Goal: Task Accomplishment & Management: Use online tool/utility

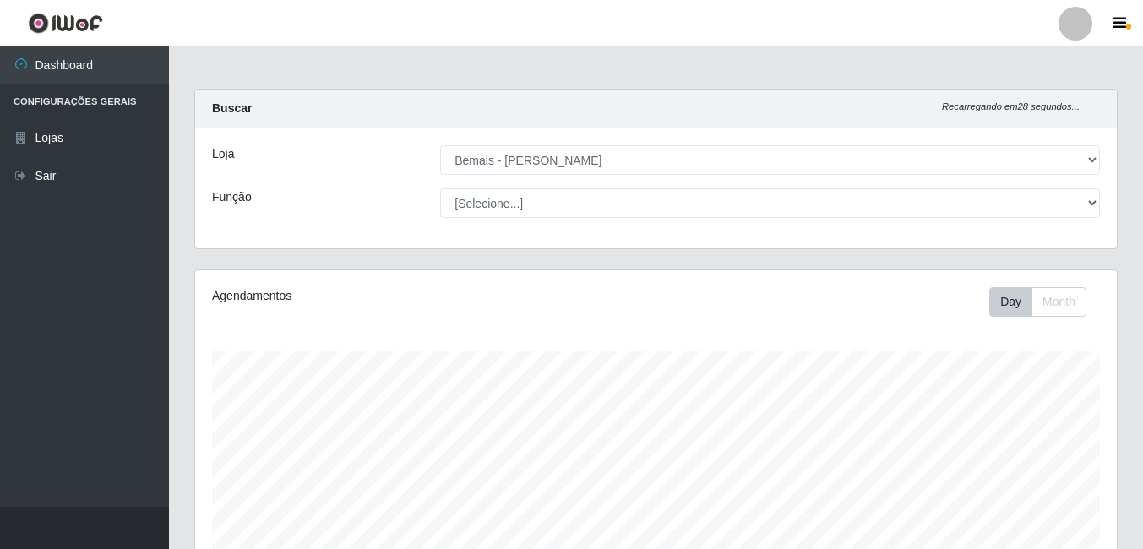
select select "230"
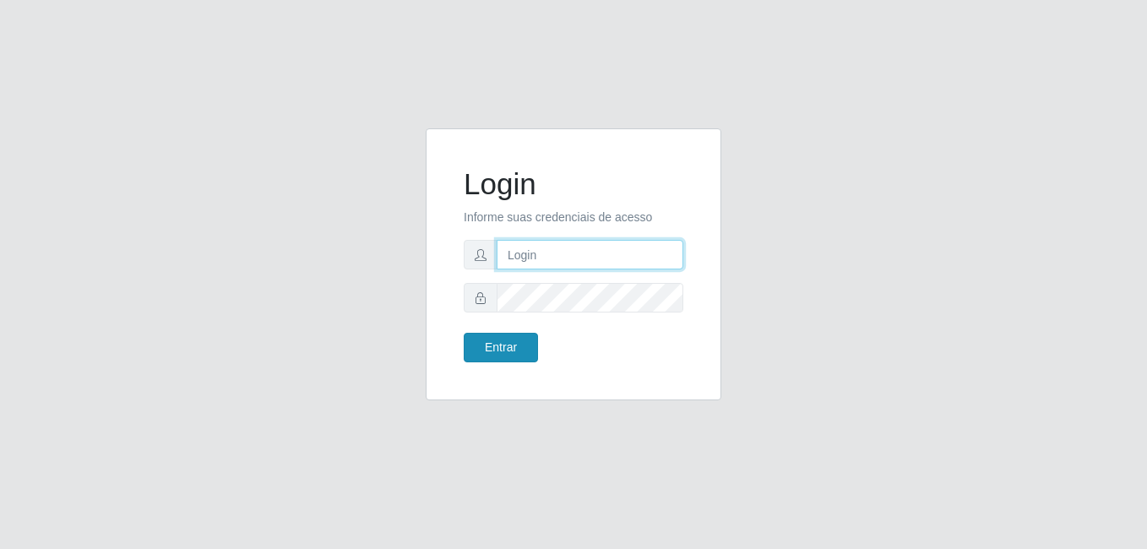
type input "andressa@bemais"
click at [512, 349] on button "Entrar" at bounding box center [501, 348] width 74 height 30
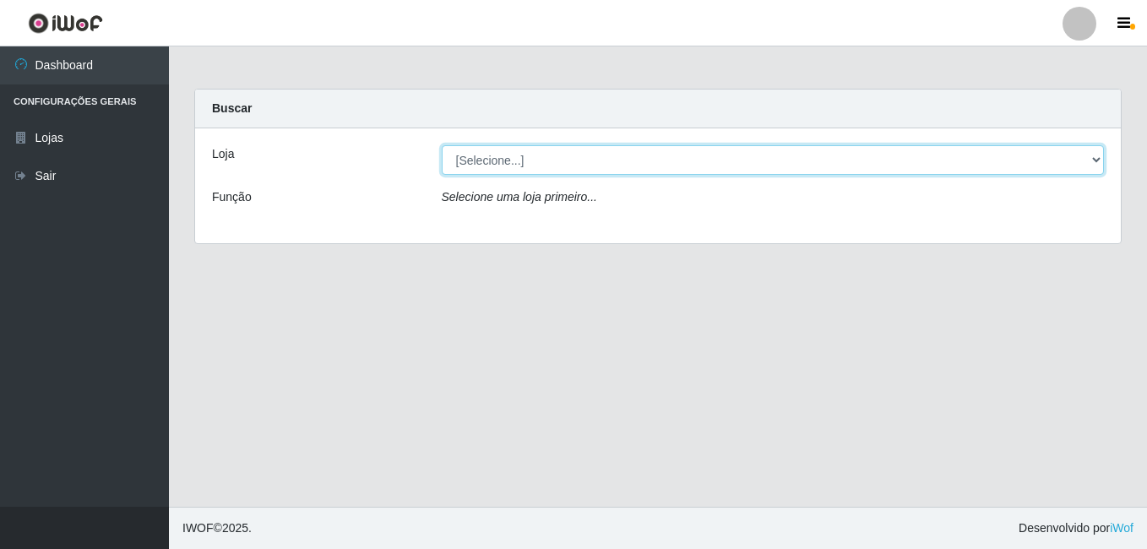
click at [1095, 158] on select "[Selecione...] [PERSON_NAME]" at bounding box center [773, 160] width 663 height 30
select select "230"
click at [442, 145] on select "[Selecione...] [PERSON_NAME]" at bounding box center [773, 160] width 663 height 30
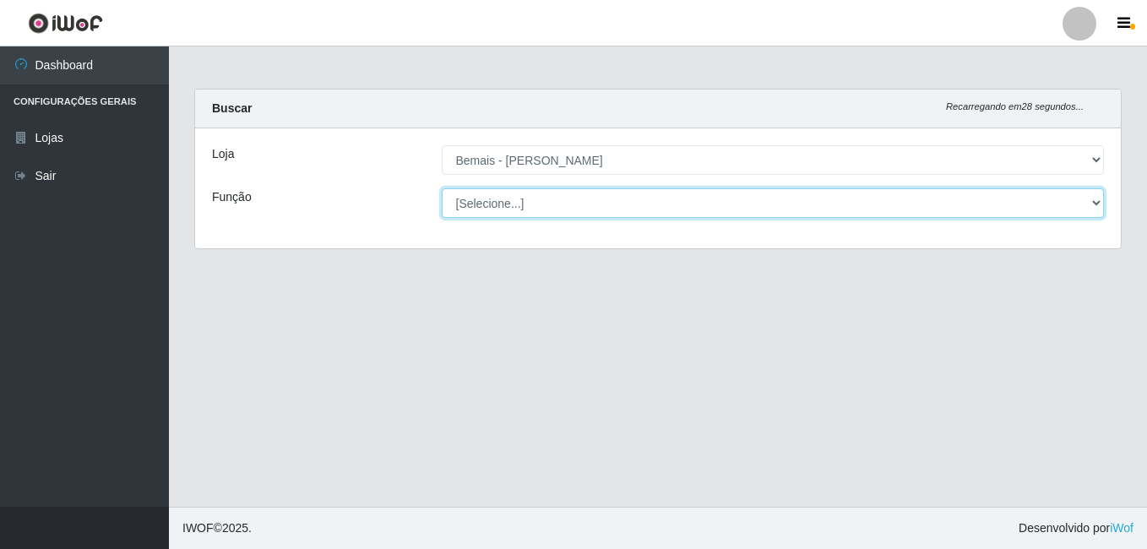
click at [1093, 201] on select "[Selecione...] ASG ASG + ASG ++ Auxiliar de Depósito Auxiliar de Depósito + Aux…" at bounding box center [773, 203] width 663 height 30
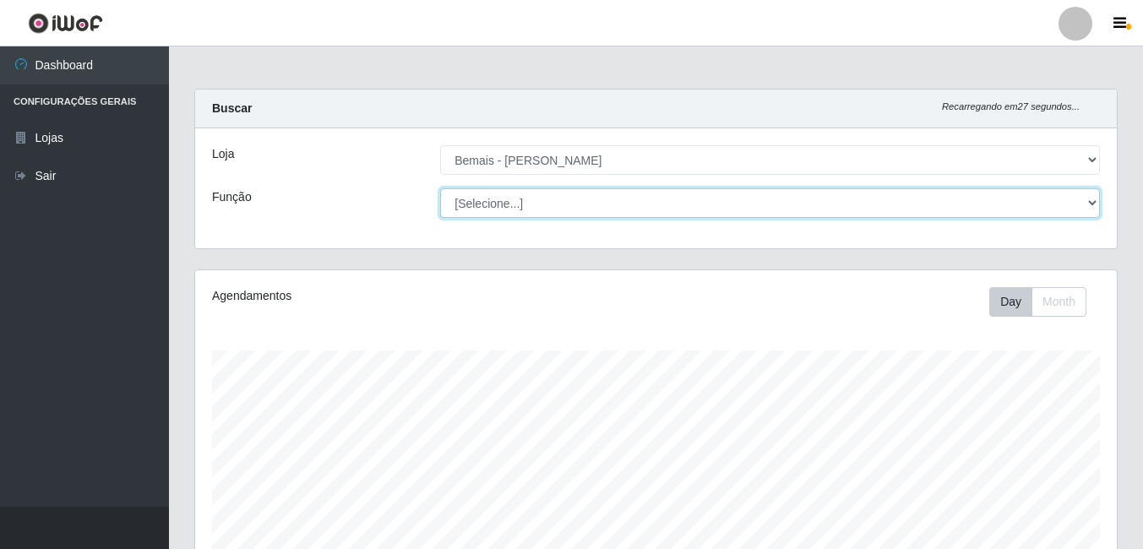
scroll to position [351, 922]
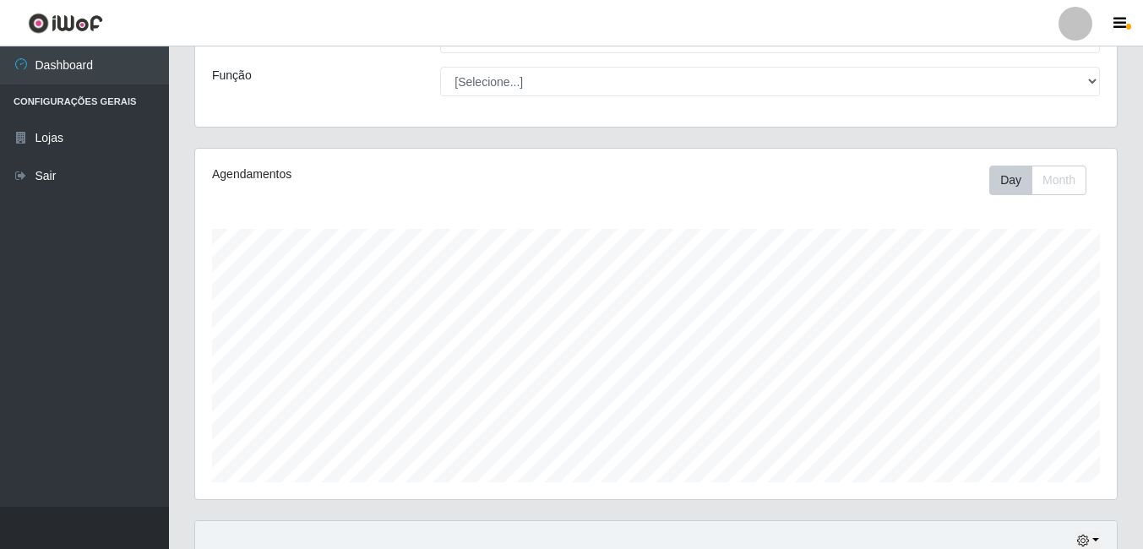
scroll to position [0, 0]
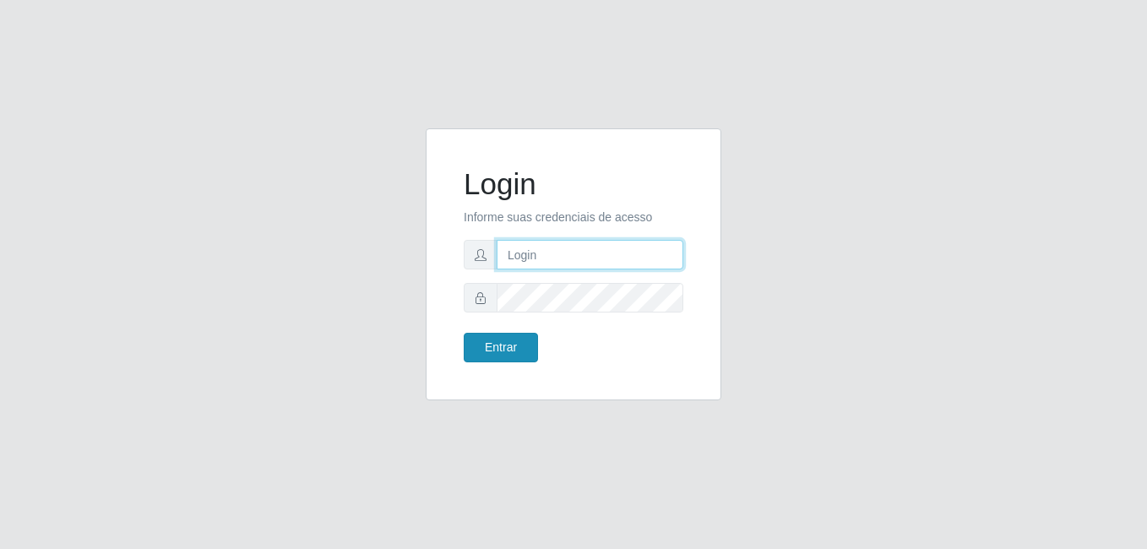
type input "[PERSON_NAME]"
click at [519, 344] on button "Entrar" at bounding box center [501, 348] width 74 height 30
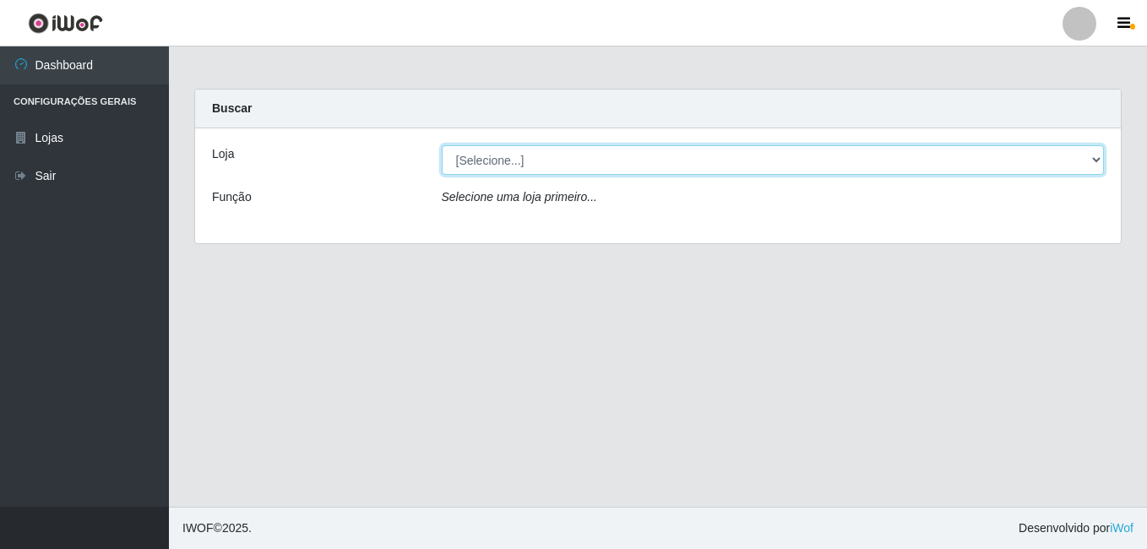
click at [1097, 155] on select "[Selecione...] [PERSON_NAME]" at bounding box center [773, 160] width 663 height 30
select select "230"
click at [442, 145] on select "[Selecione...] [PERSON_NAME]" at bounding box center [773, 160] width 663 height 30
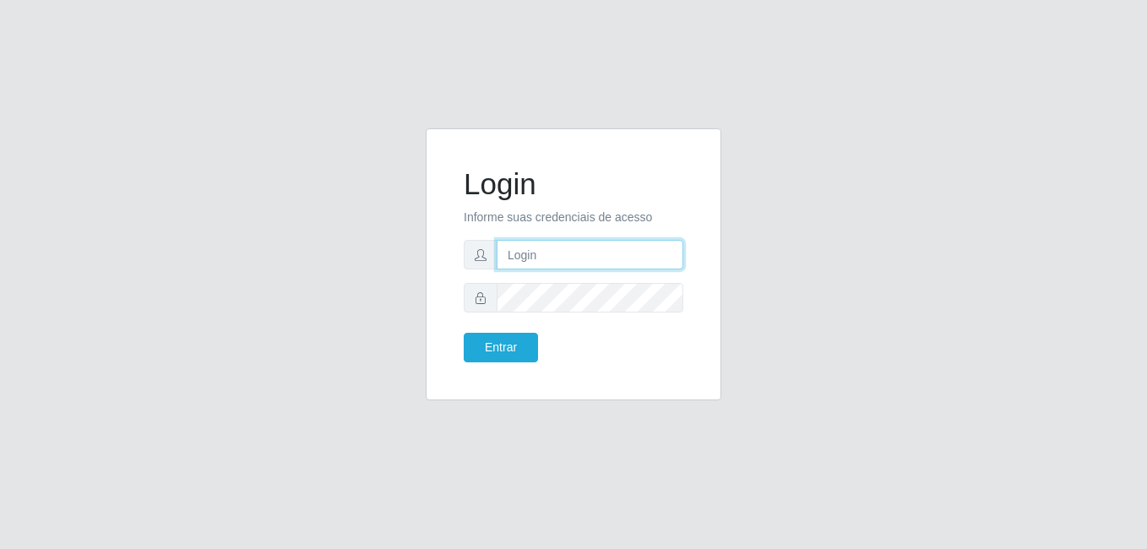
type input "[PERSON_NAME]"
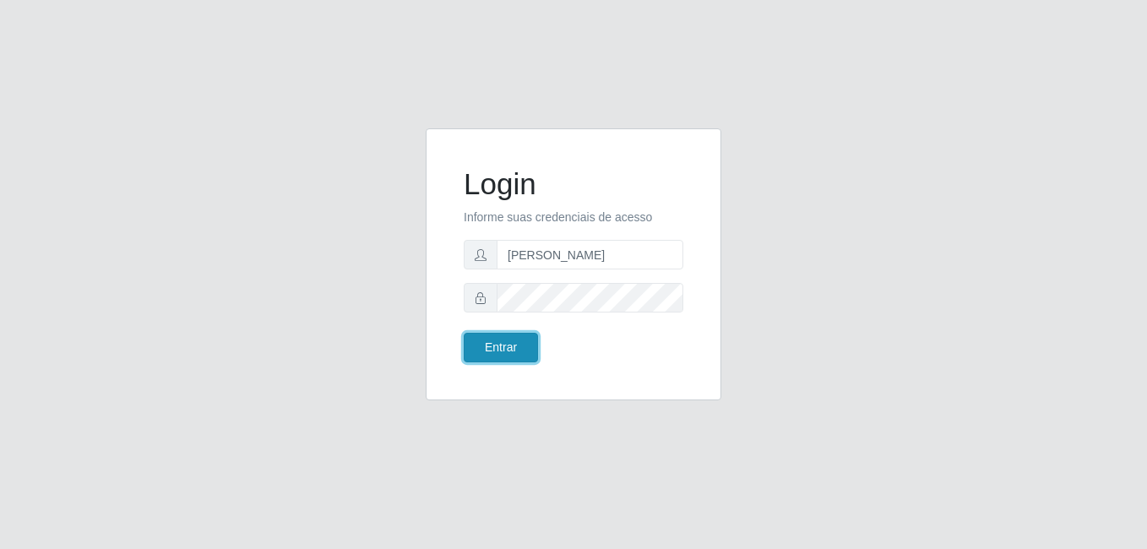
click at [532, 351] on button "Entrar" at bounding box center [501, 348] width 74 height 30
click at [527, 352] on button "Entrar" at bounding box center [501, 348] width 74 height 30
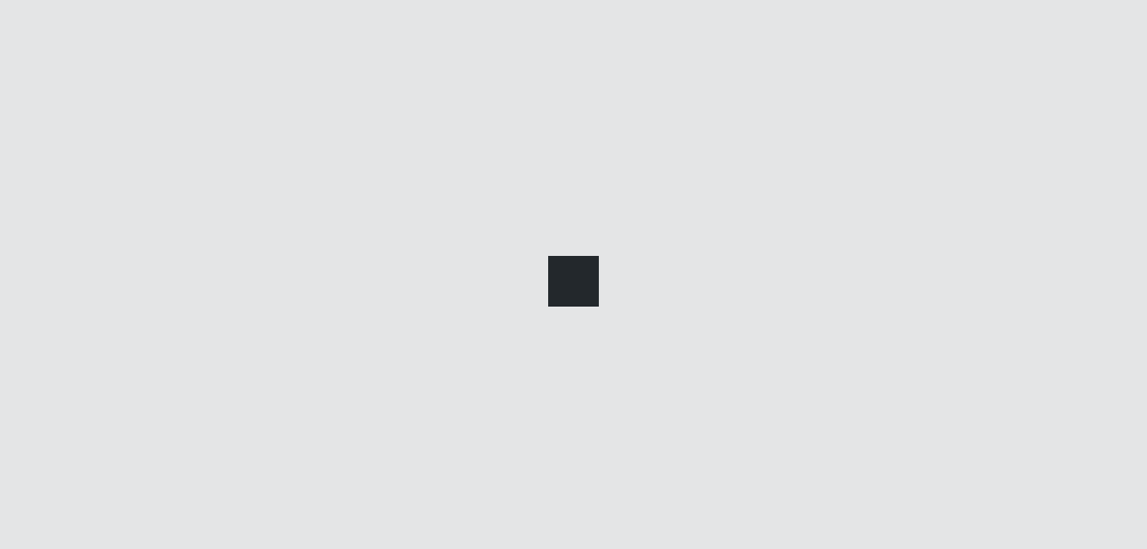
click at [527, 352] on div at bounding box center [573, 274] width 1147 height 549
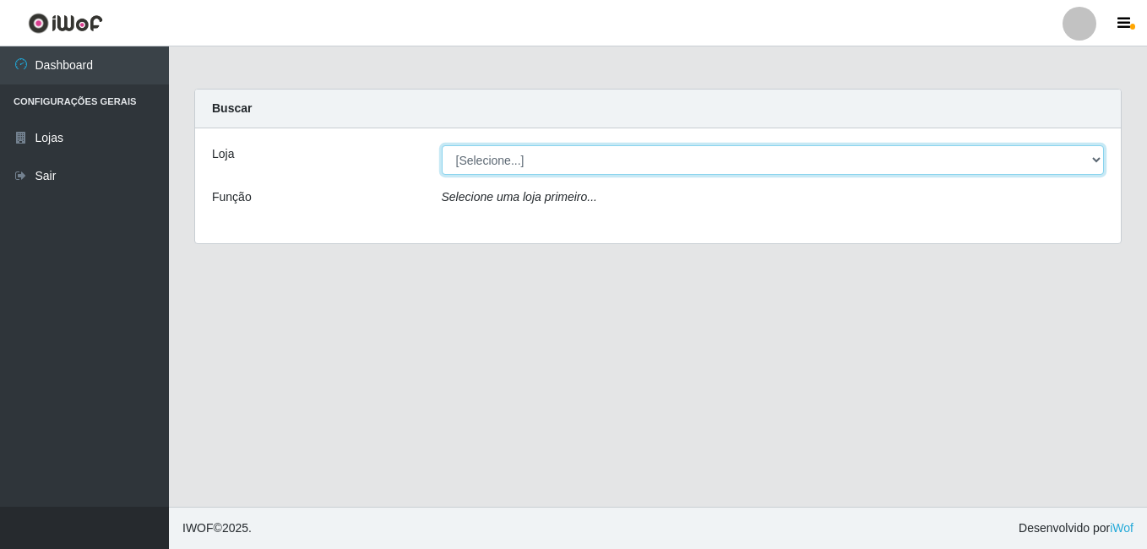
click at [554, 152] on select "[Selecione...] [PERSON_NAME]" at bounding box center [773, 160] width 663 height 30
select select "230"
click at [442, 145] on select "[Selecione...] [PERSON_NAME]" at bounding box center [773, 160] width 663 height 30
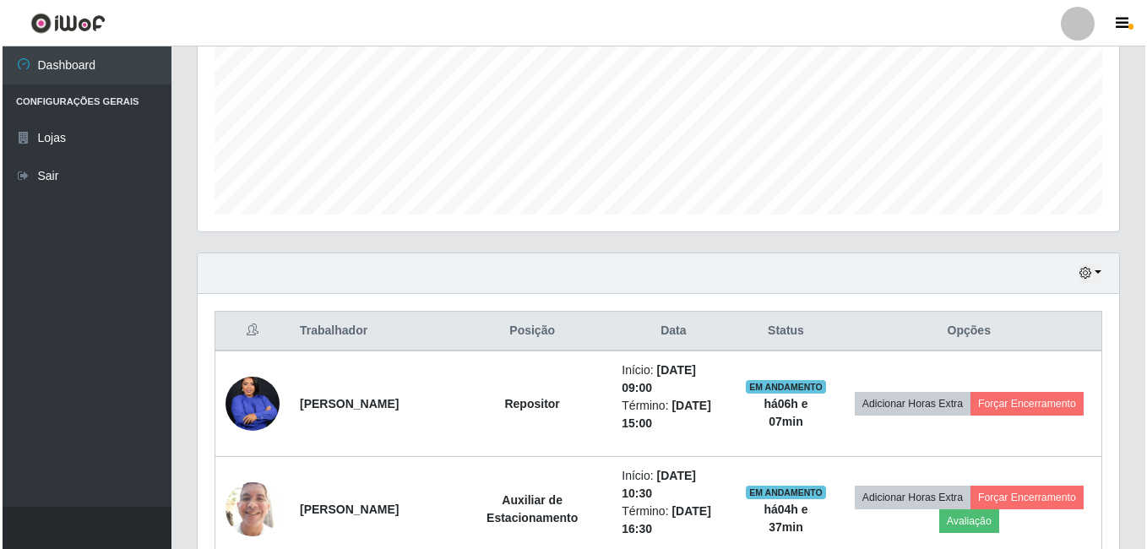
scroll to position [507, 0]
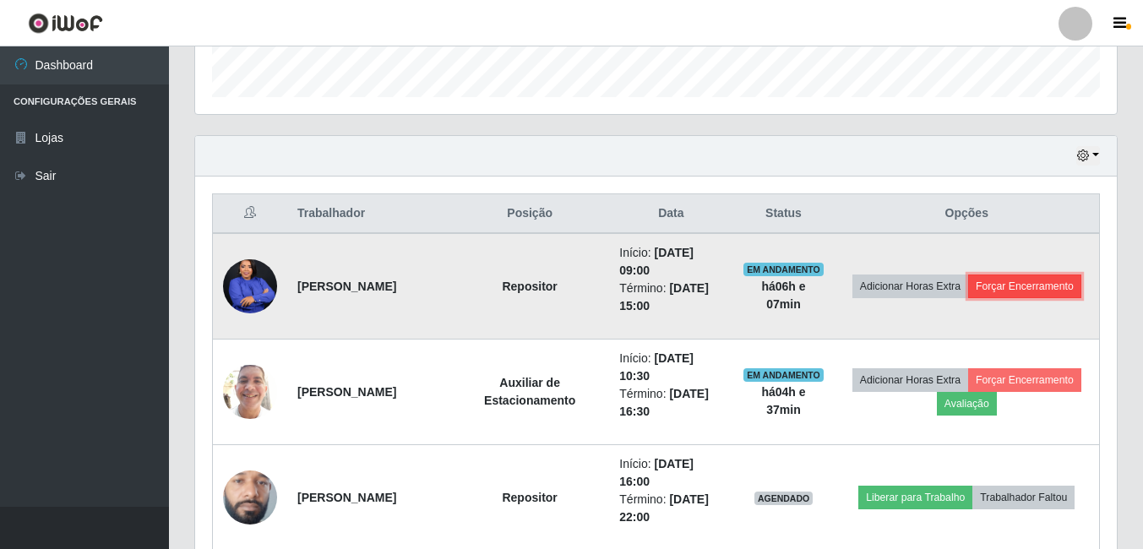
click at [968, 298] on button "Forçar Encerramento" at bounding box center [1024, 287] width 113 height 24
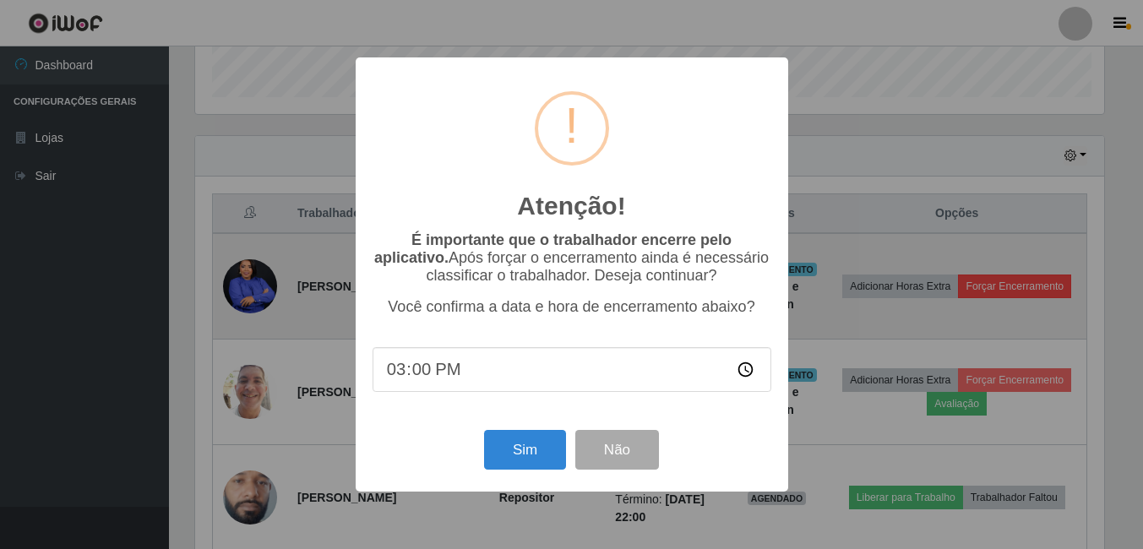
scroll to position [351, 913]
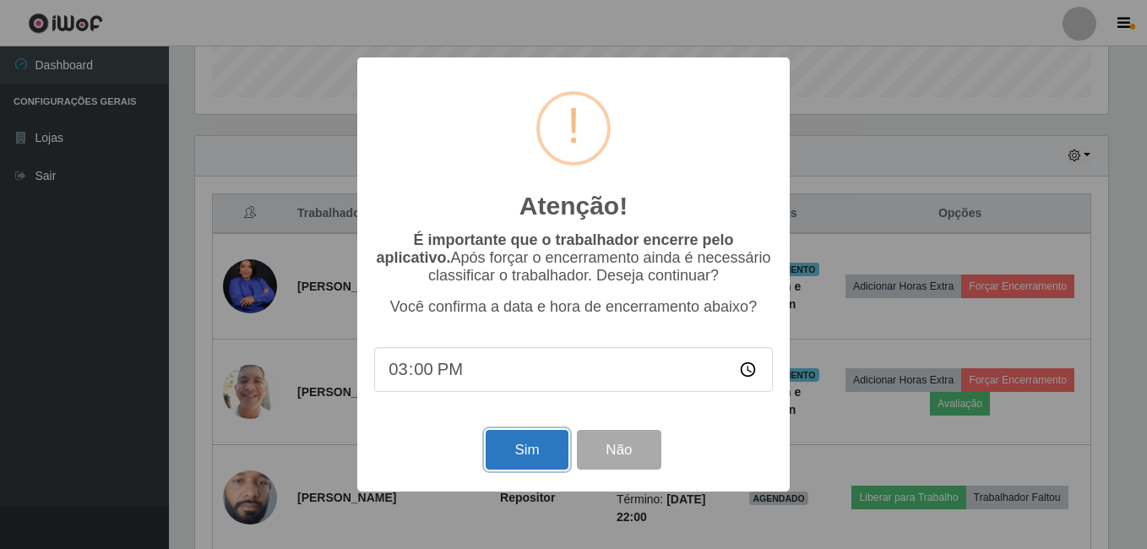
drag, startPoint x: 536, startPoint y: 460, endPoint x: 537, endPoint y: 444, distance: 15.2
click at [537, 460] on button "Sim" at bounding box center [527, 450] width 82 height 40
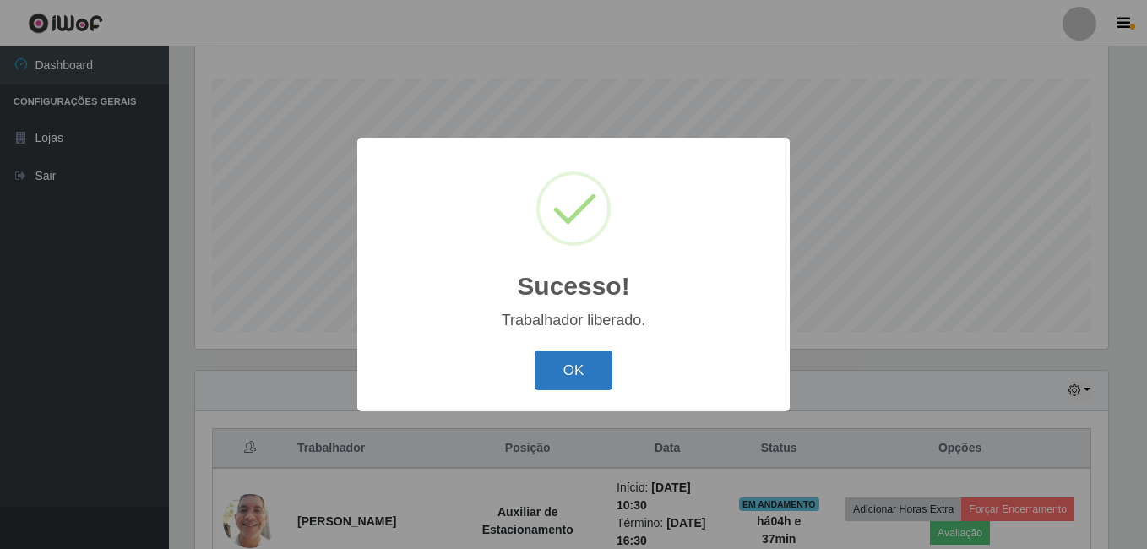
click at [579, 378] on button "OK" at bounding box center [574, 371] width 79 height 40
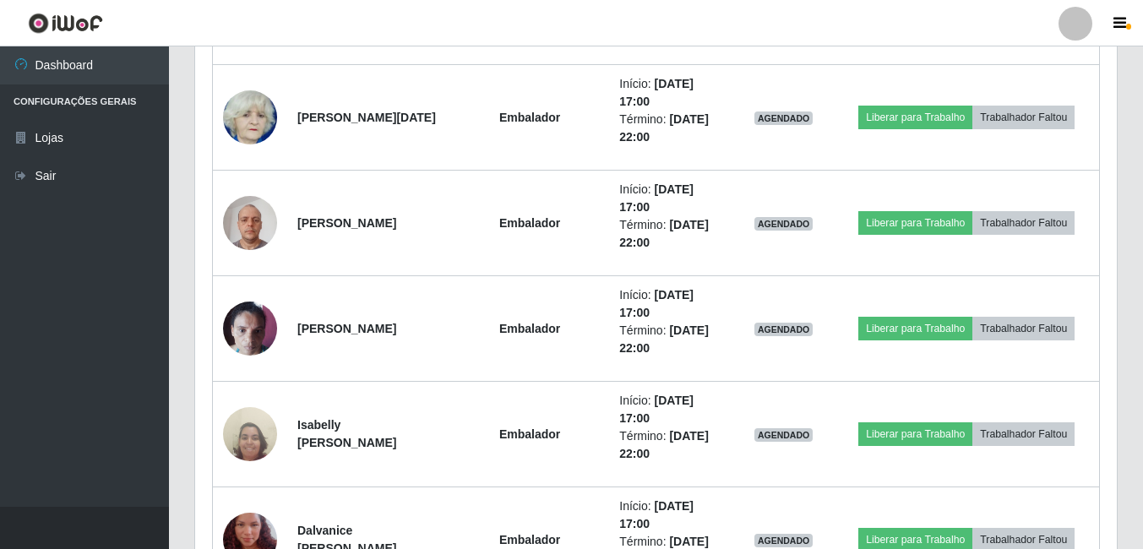
scroll to position [1183, 0]
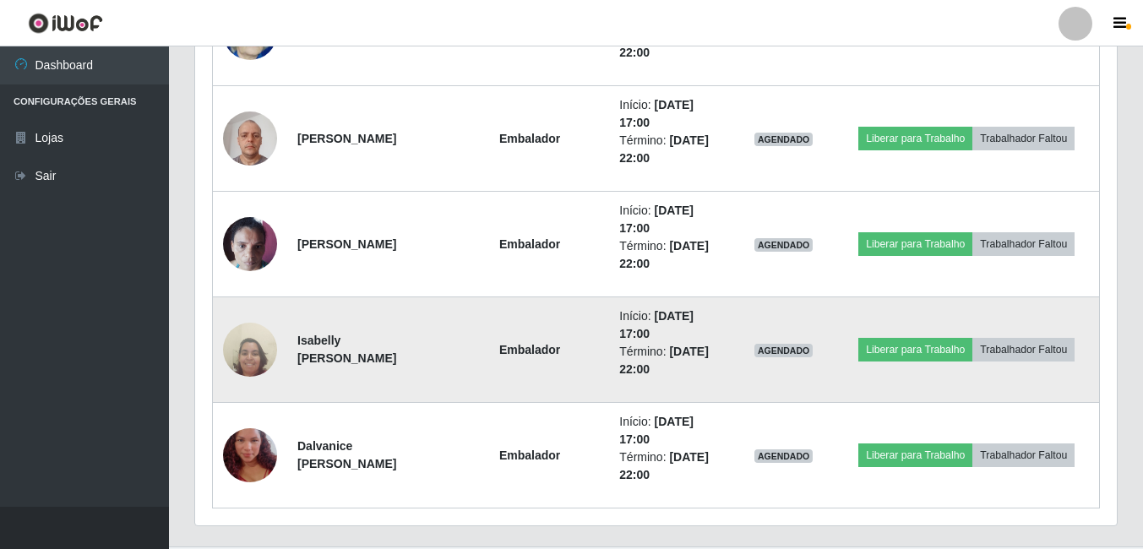
click at [242, 355] on img at bounding box center [250, 349] width 54 height 73
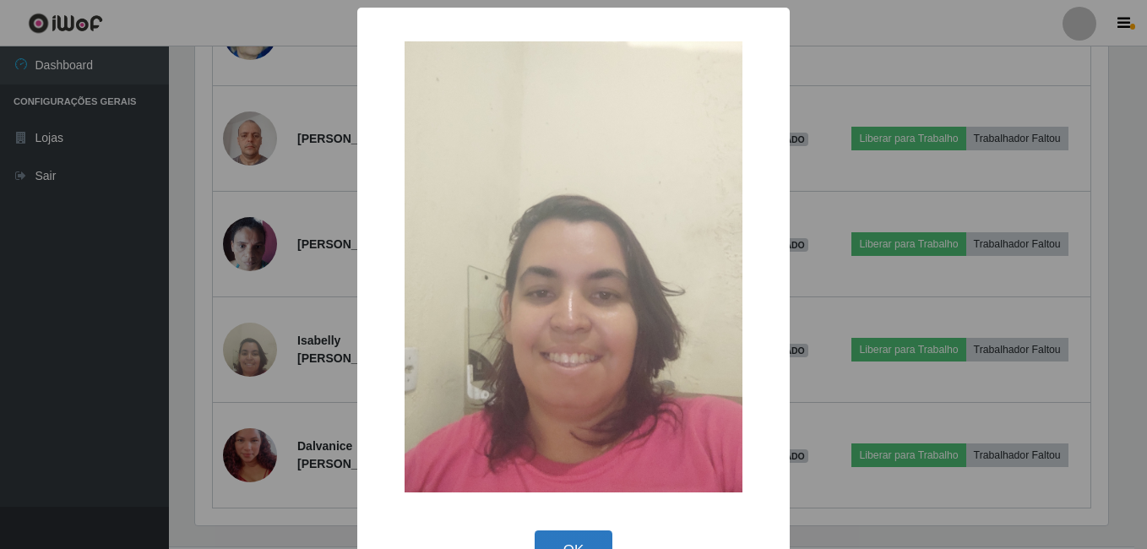
click at [576, 525] on button "OK" at bounding box center [574, 550] width 79 height 40
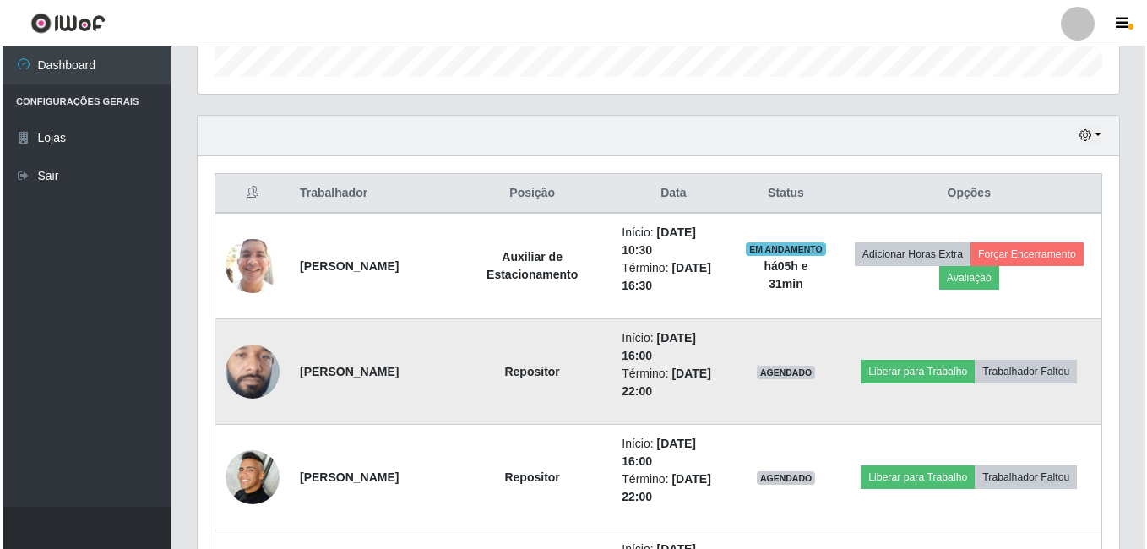
scroll to position [591, 0]
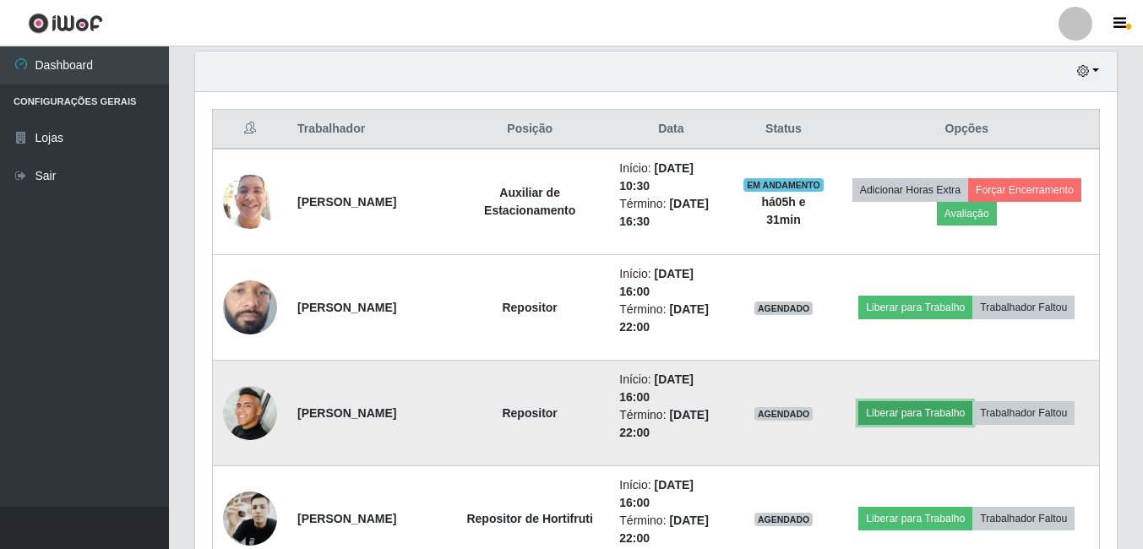
click at [913, 409] on button "Liberar para Trabalho" at bounding box center [915, 413] width 114 height 24
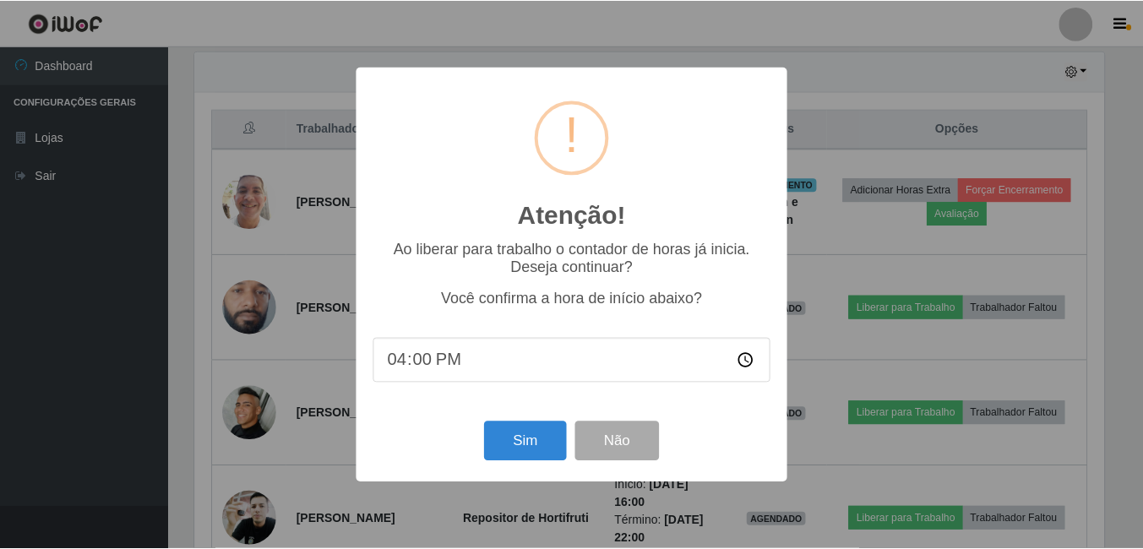
scroll to position [351, 913]
click at [525, 441] on button "Sim" at bounding box center [527, 442] width 82 height 40
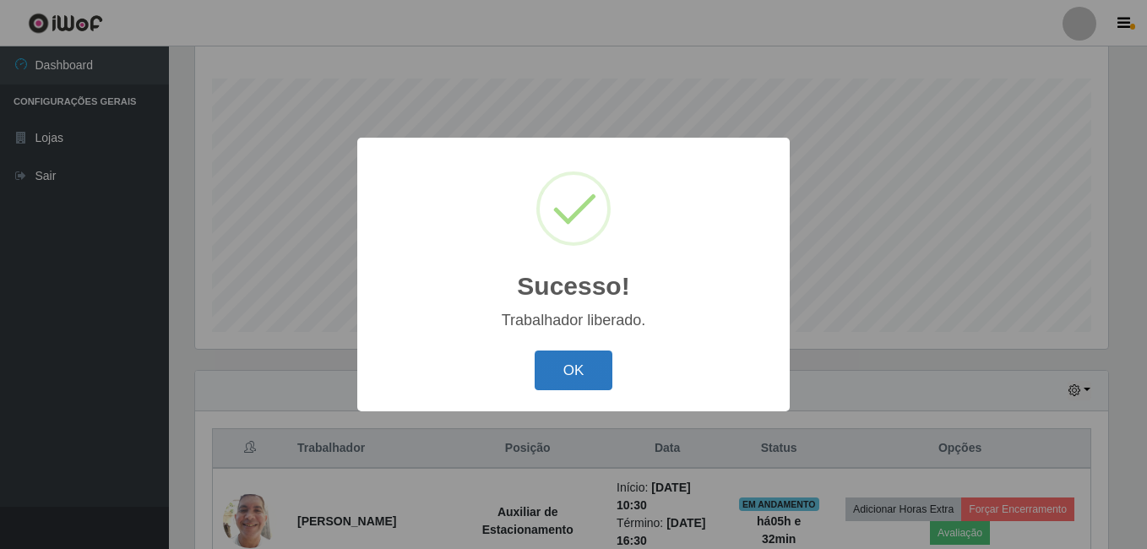
click at [573, 373] on button "OK" at bounding box center [574, 371] width 79 height 40
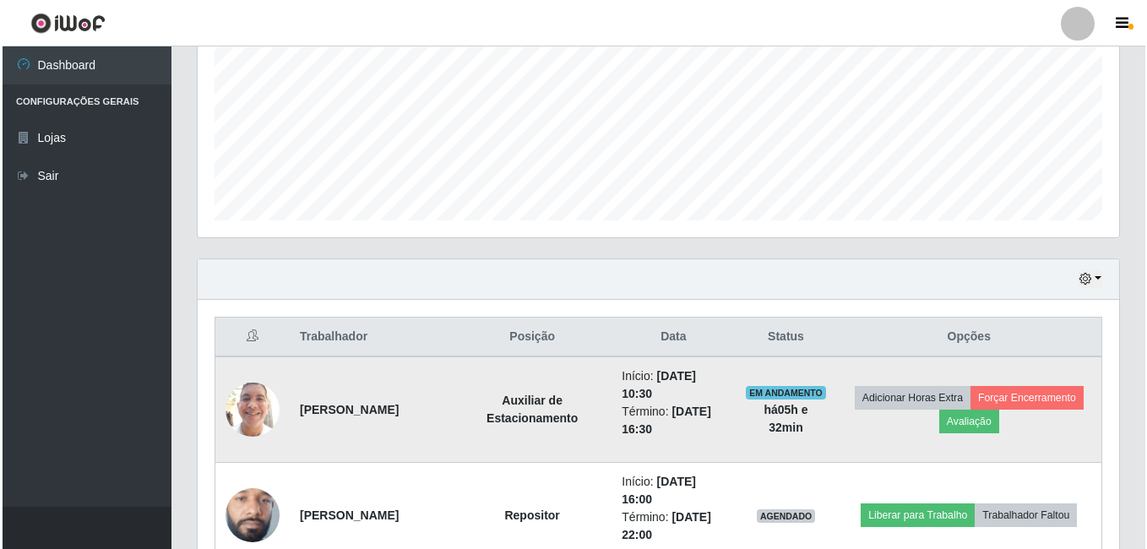
scroll to position [525, 0]
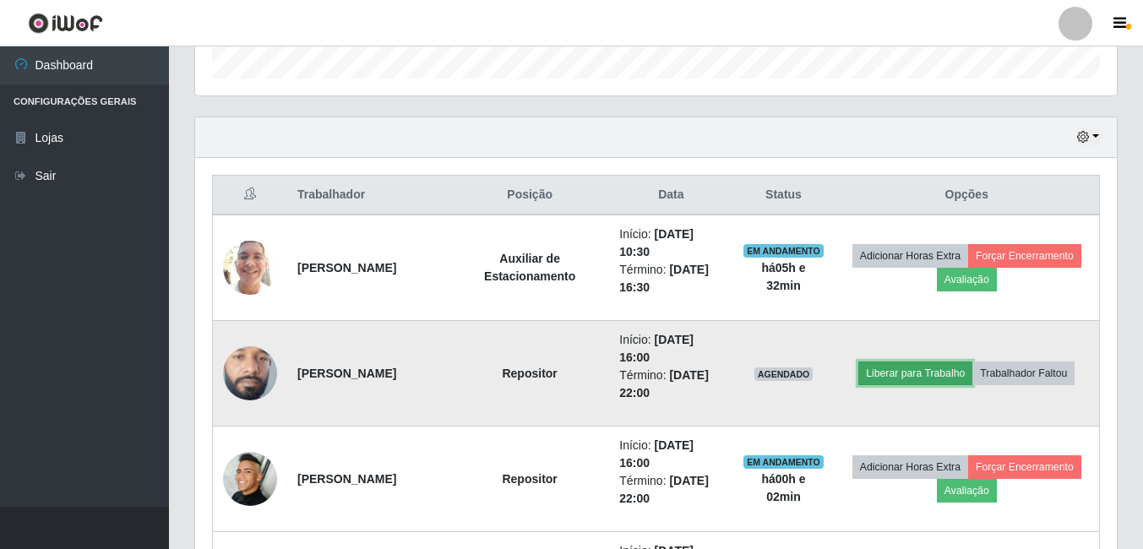
click at [891, 371] on button "Liberar para Trabalho" at bounding box center [915, 374] width 114 height 24
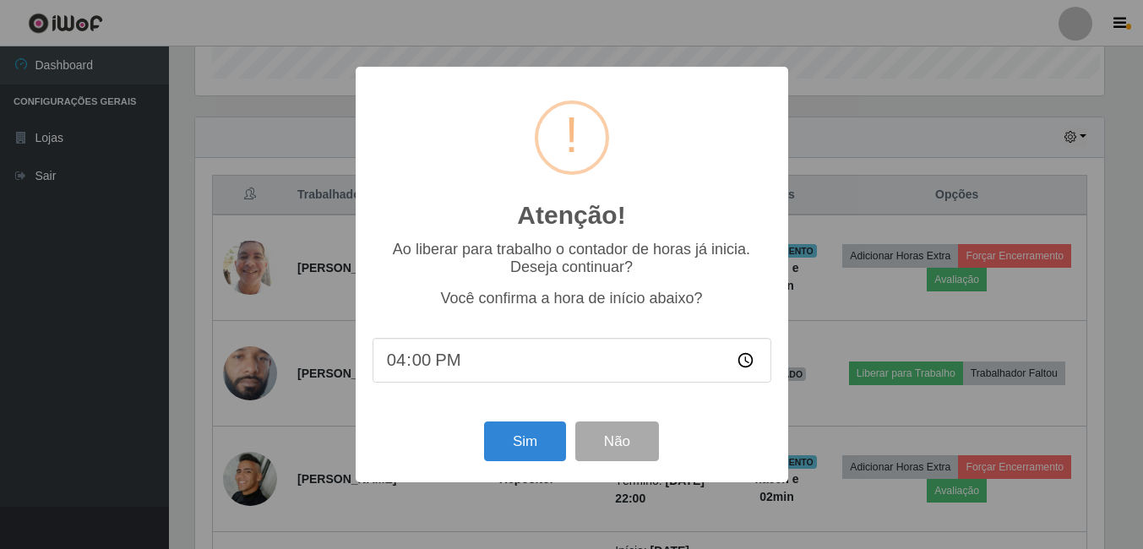
scroll to position [351, 913]
click at [521, 441] on button "Sim" at bounding box center [527, 442] width 82 height 40
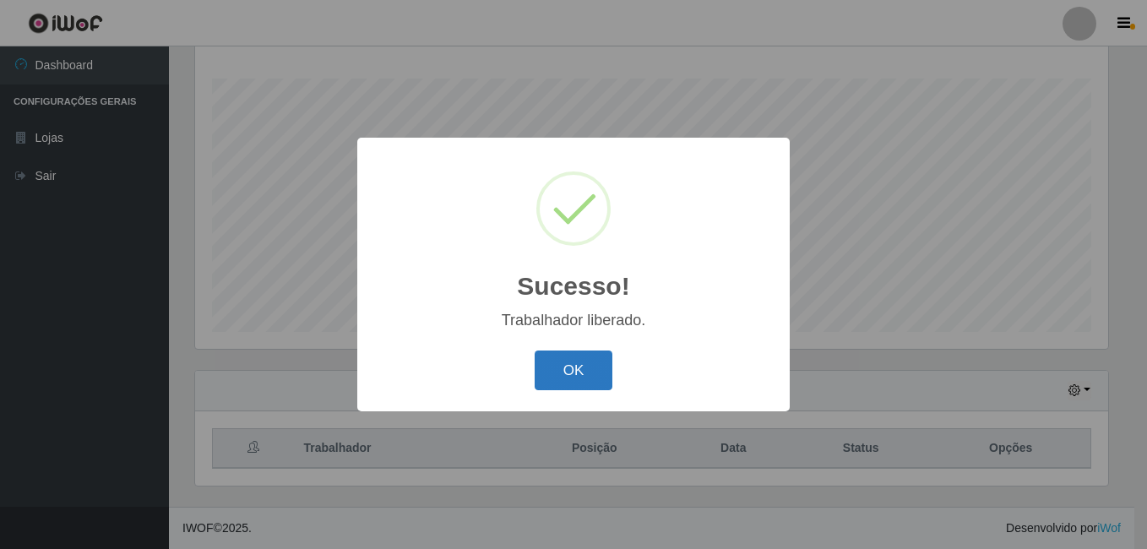
click at [567, 376] on button "OK" at bounding box center [574, 371] width 79 height 40
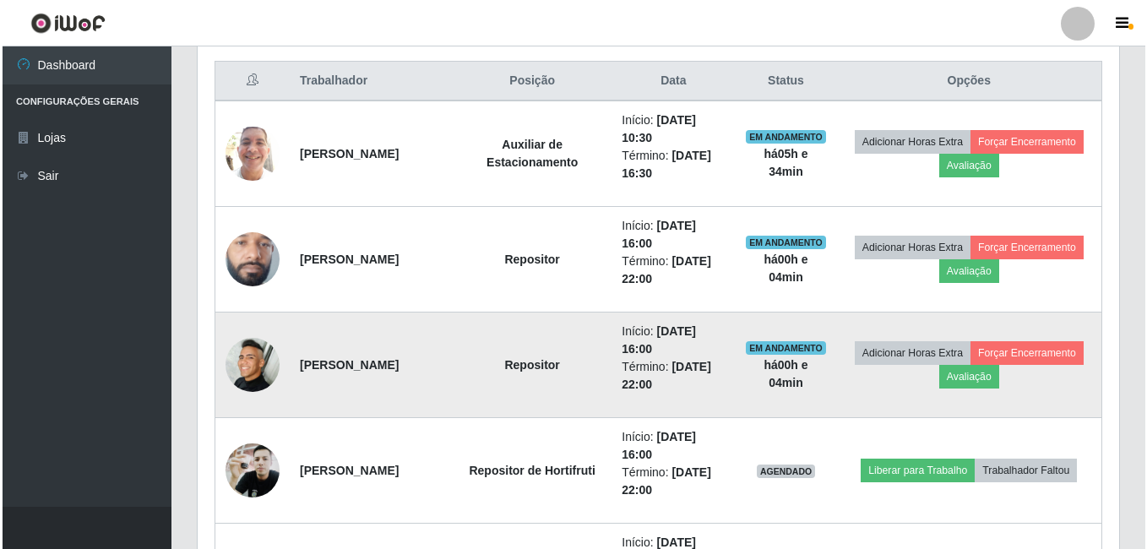
scroll to position [610, 0]
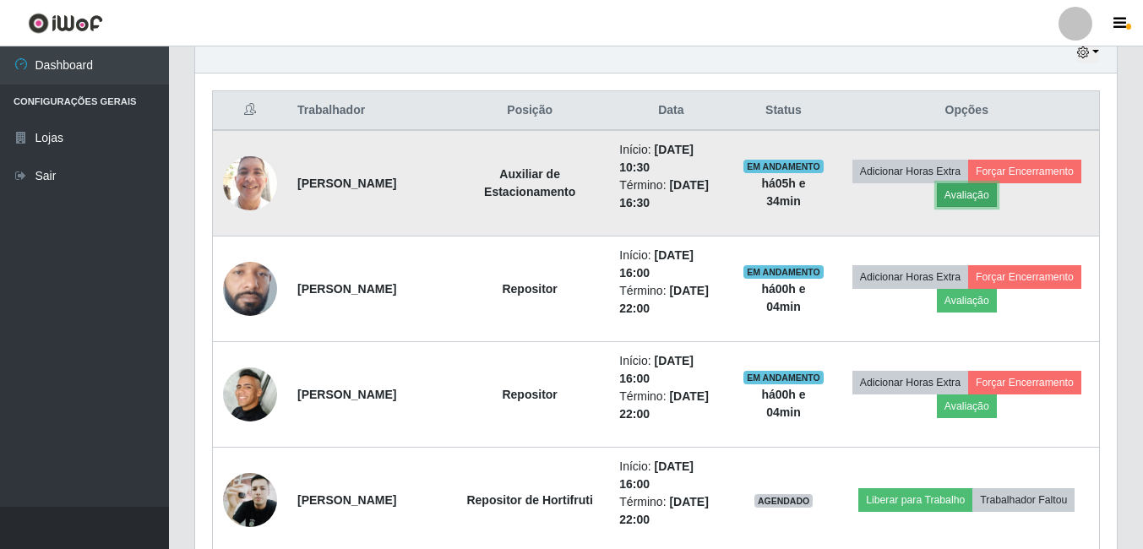
click at [997, 193] on button "Avaliação" at bounding box center [967, 195] width 60 height 24
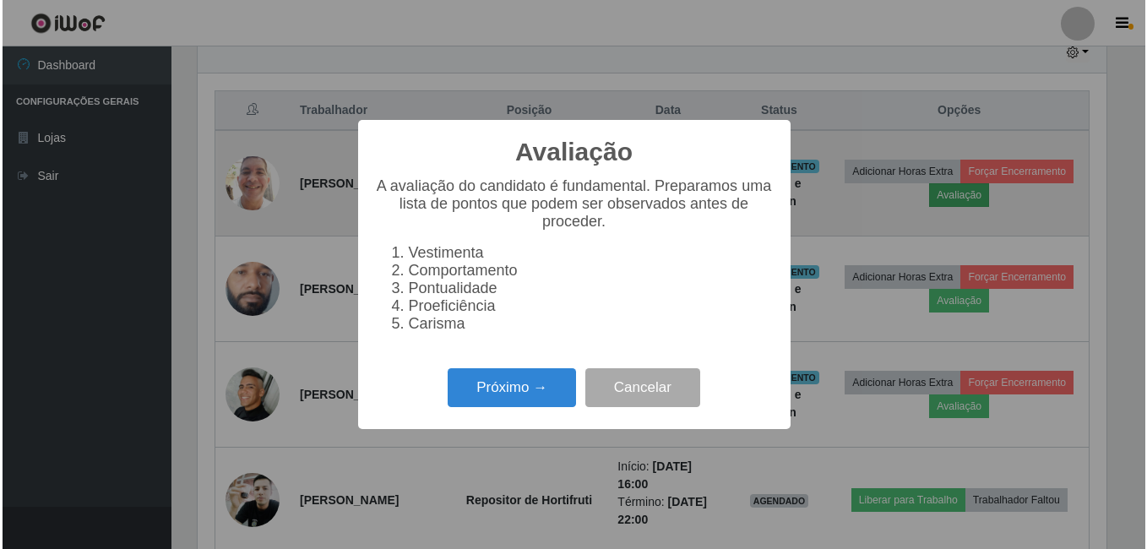
scroll to position [351, 913]
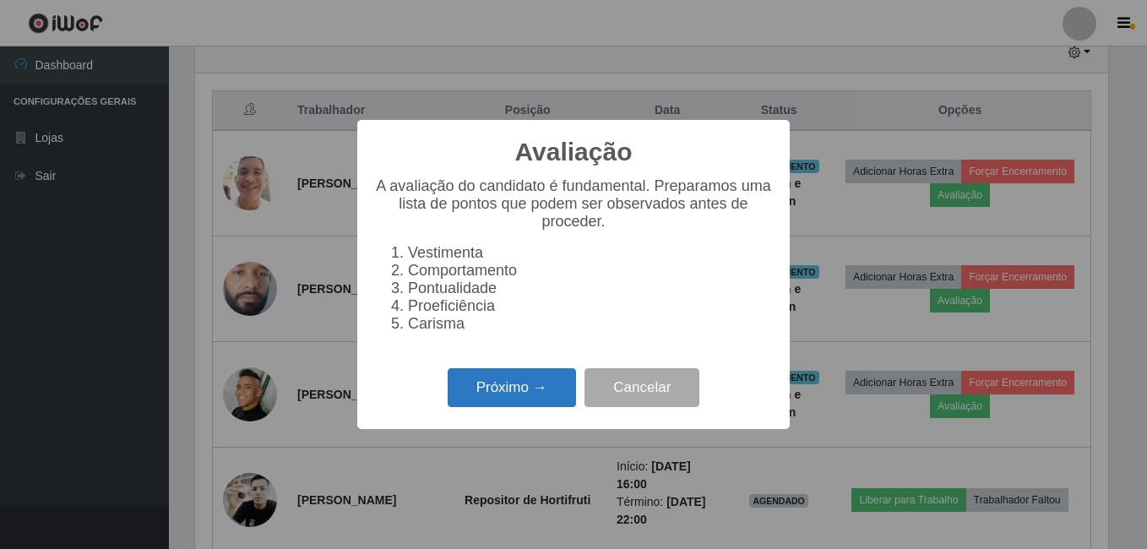
click at [525, 400] on button "Próximo →" at bounding box center [512, 388] width 128 height 40
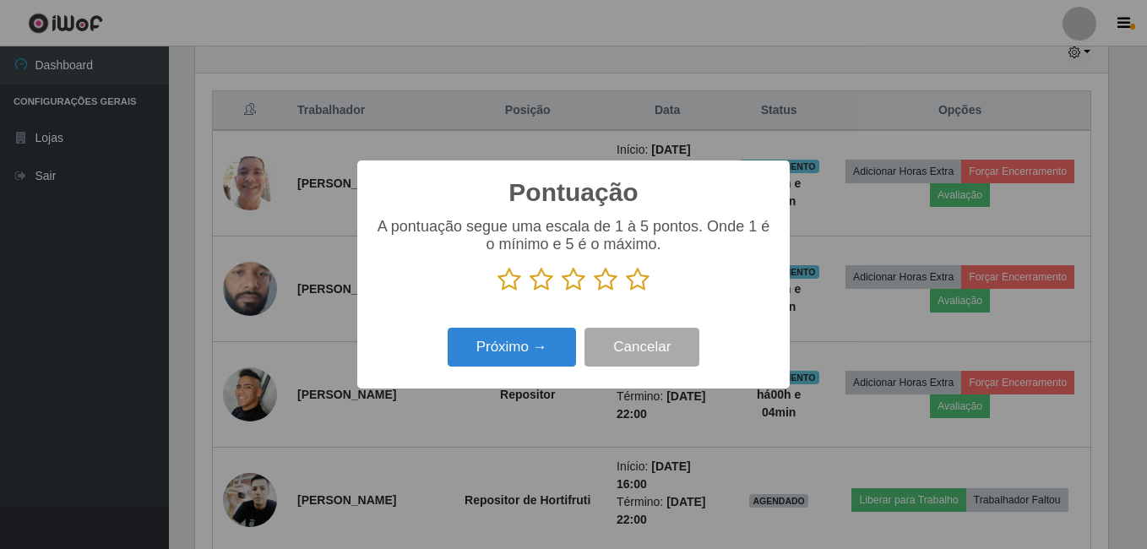
scroll to position [844393, 843830]
click at [639, 286] on icon at bounding box center [638, 279] width 24 height 25
click at [626, 292] on input "radio" at bounding box center [626, 292] width 0 height 0
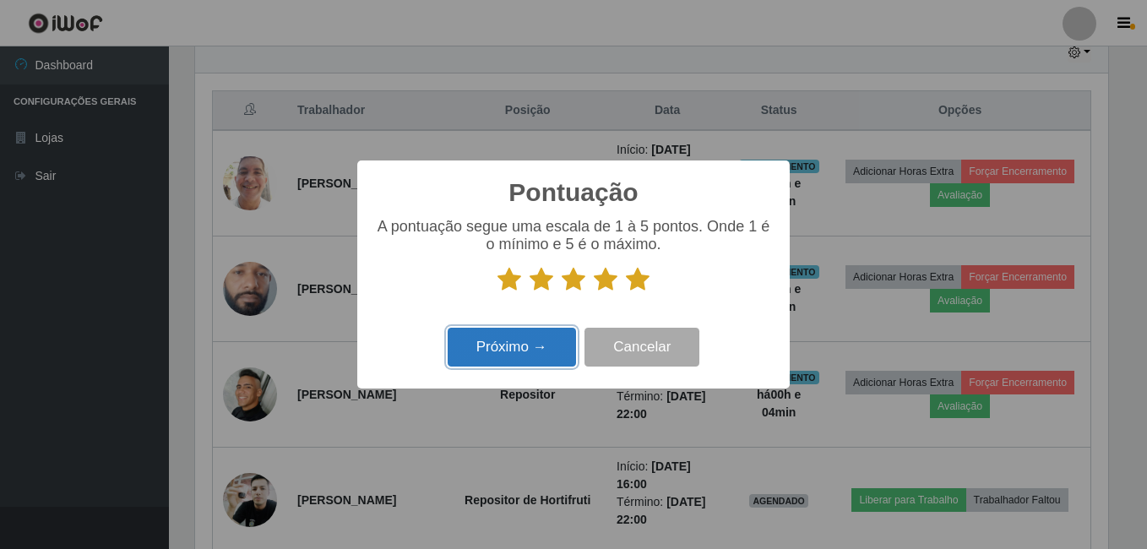
click at [498, 348] on button "Próximo →" at bounding box center [512, 348] width 128 height 40
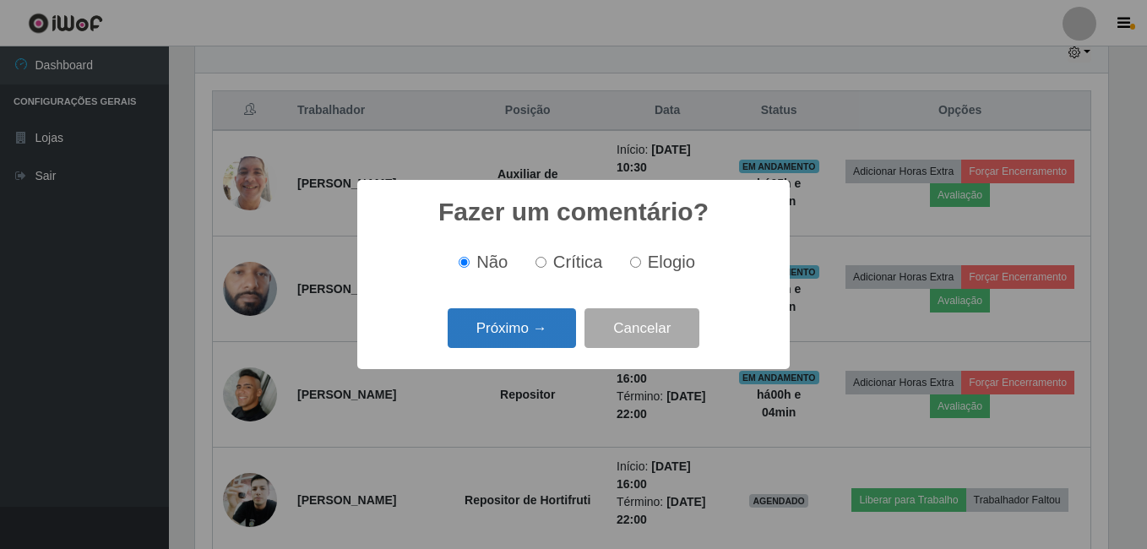
click at [512, 343] on button "Próximo →" at bounding box center [512, 328] width 128 height 40
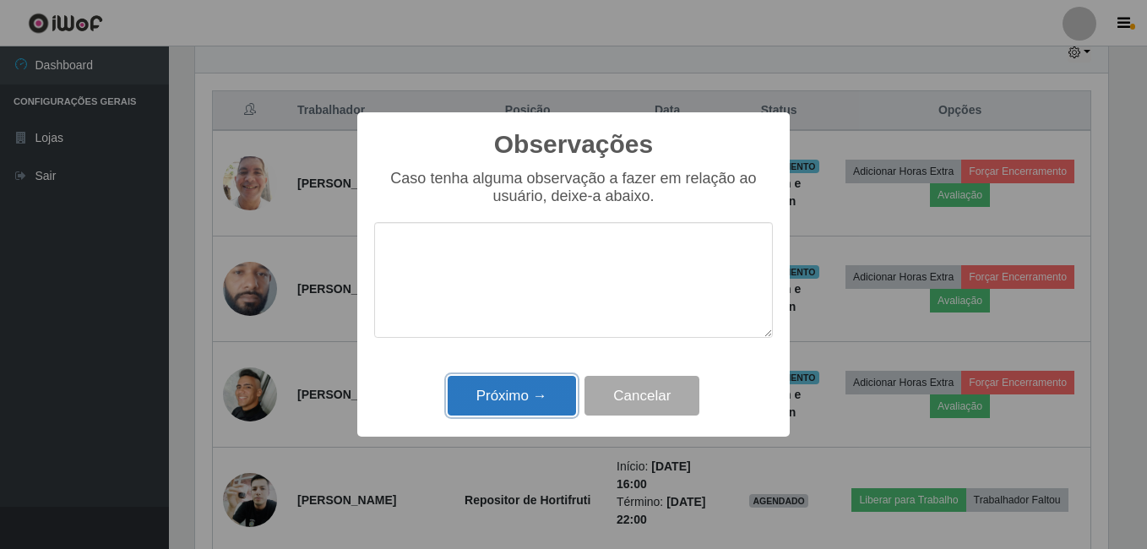
click at [506, 390] on button "Próximo →" at bounding box center [512, 396] width 128 height 40
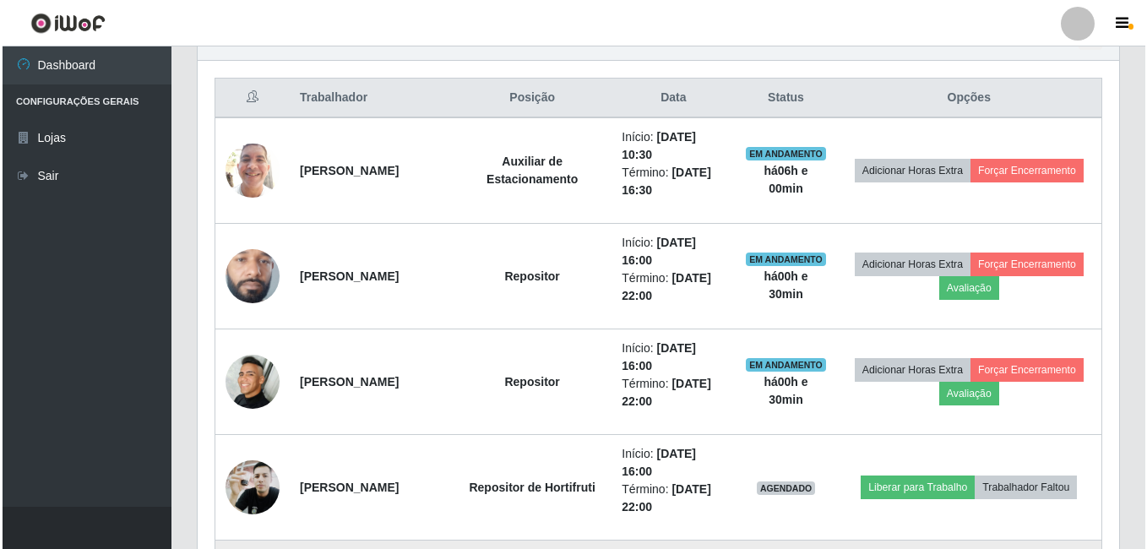
scroll to position [610, 0]
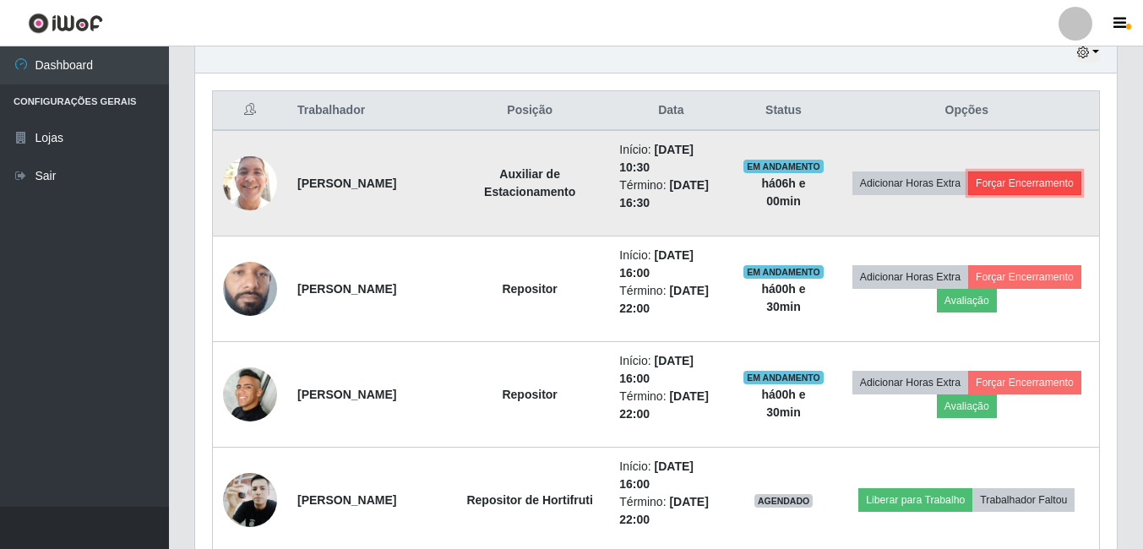
click at [968, 195] on button "Forçar Encerramento" at bounding box center [1024, 183] width 113 height 24
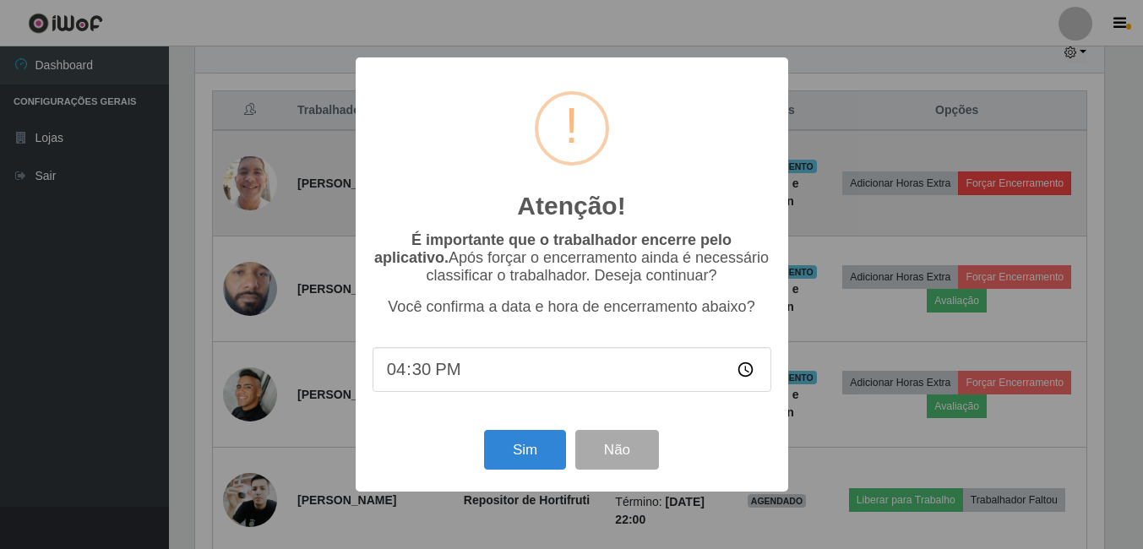
scroll to position [351, 913]
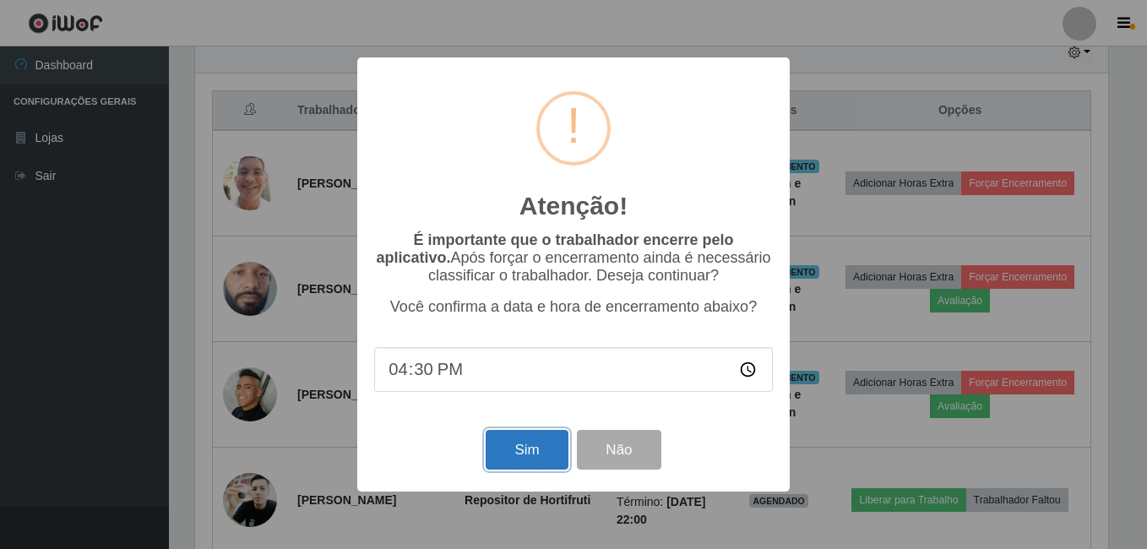
click at [522, 454] on button "Sim" at bounding box center [527, 450] width 82 height 40
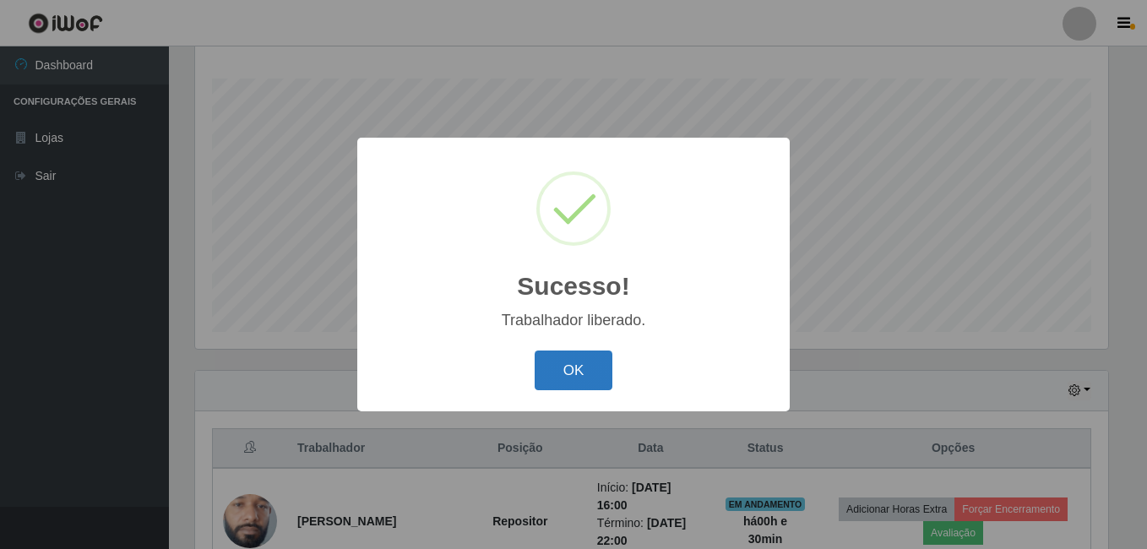
click at [563, 373] on button "OK" at bounding box center [574, 371] width 79 height 40
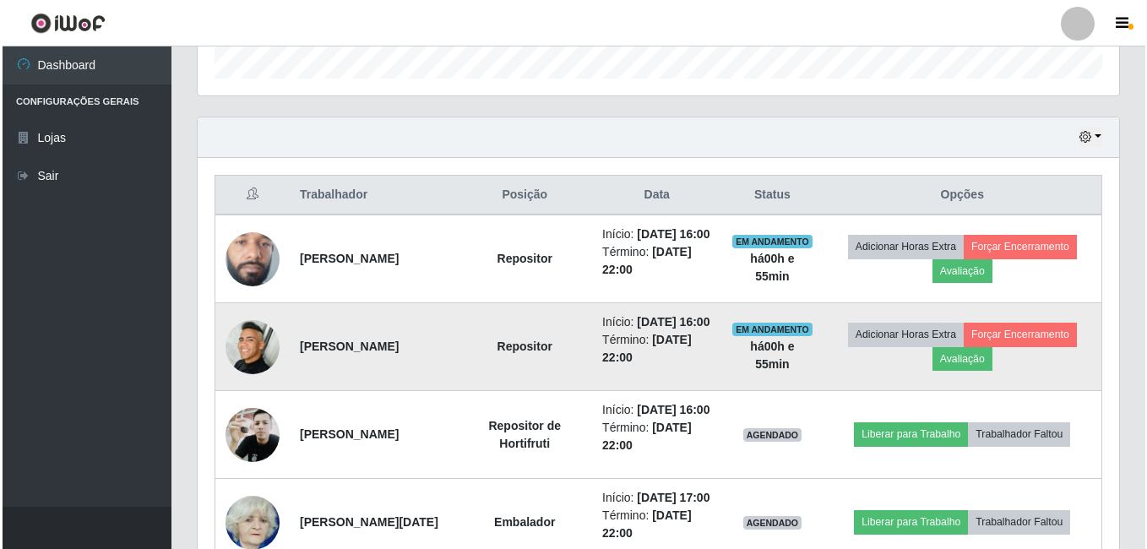
scroll to position [610, 0]
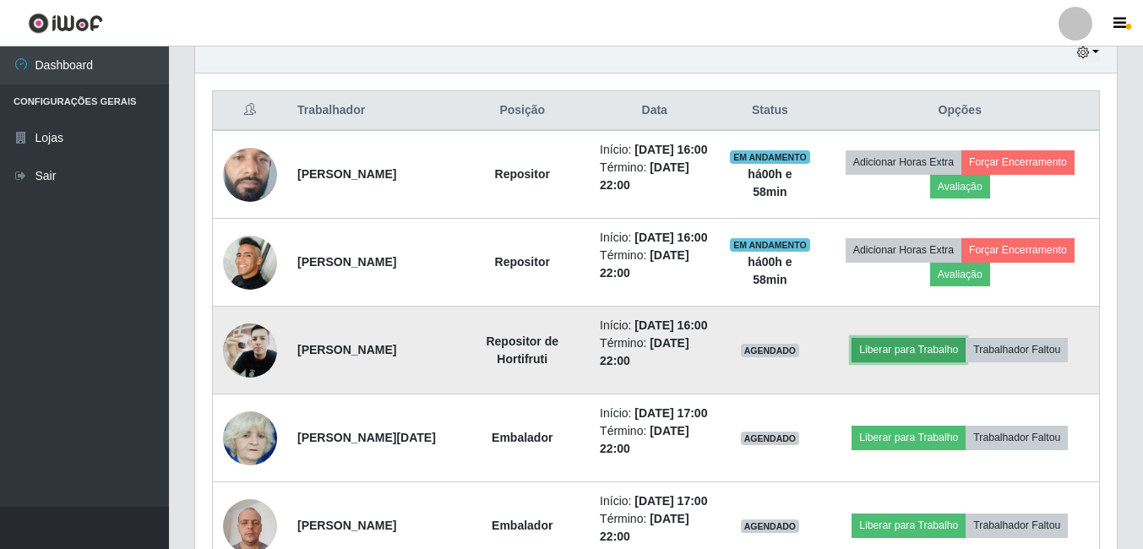
click at [934, 362] on button "Liberar para Trabalho" at bounding box center [909, 350] width 114 height 24
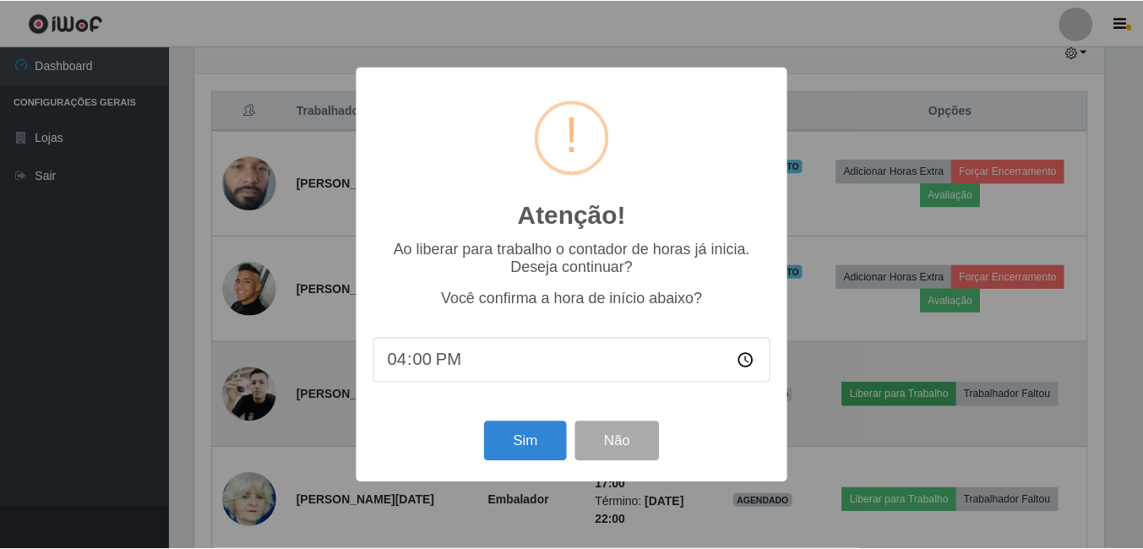
scroll to position [351, 913]
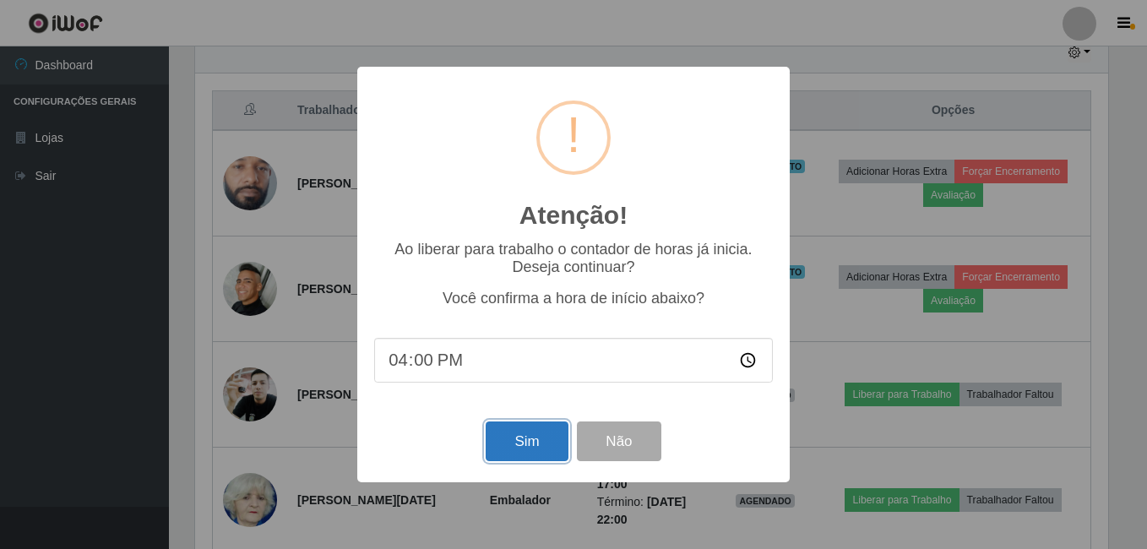
click at [501, 438] on button "Sim" at bounding box center [527, 442] width 82 height 40
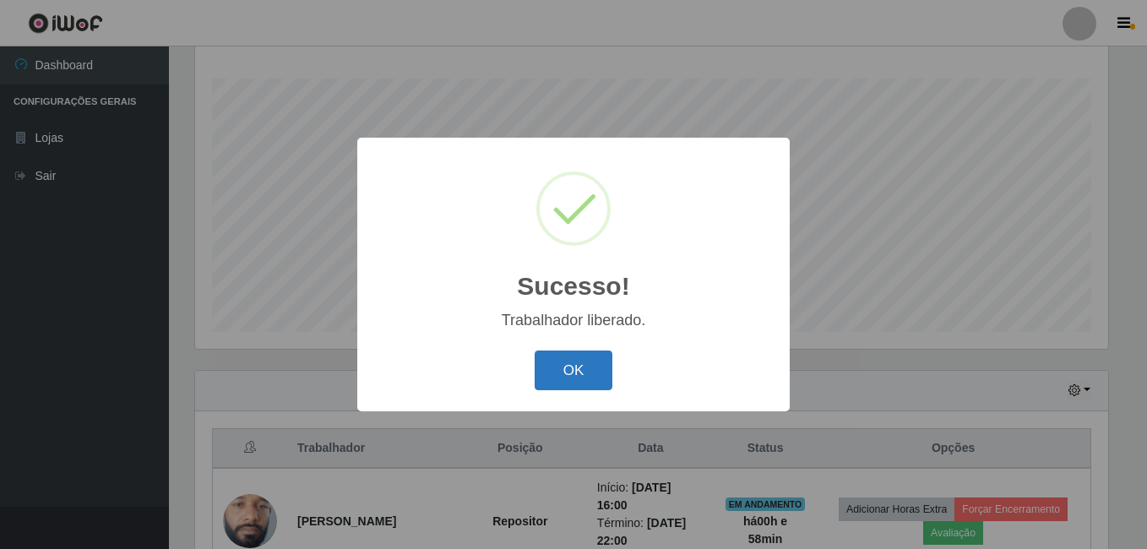
click at [600, 369] on button "OK" at bounding box center [574, 371] width 79 height 40
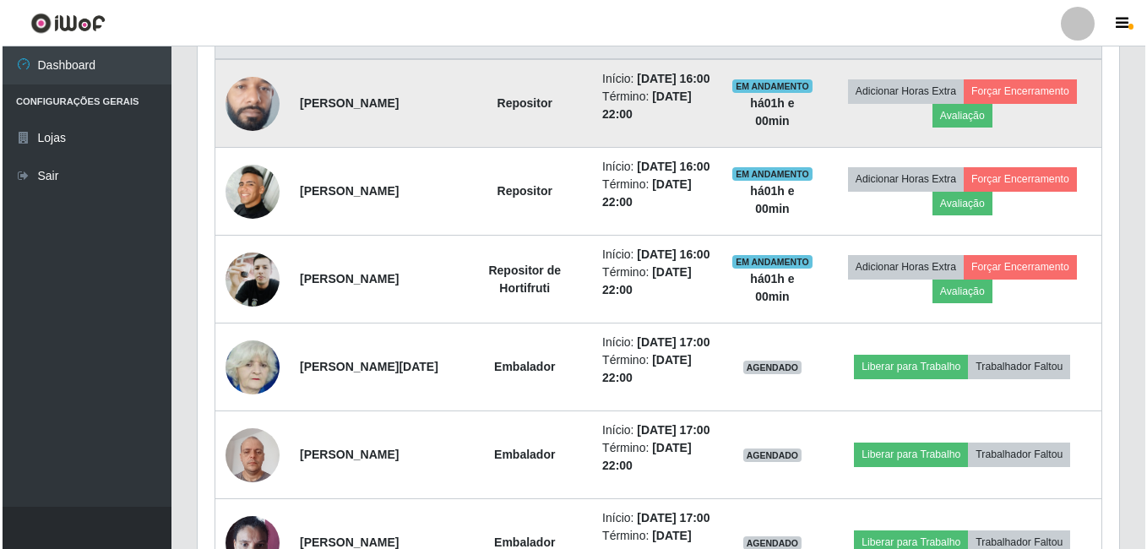
scroll to position [694, 0]
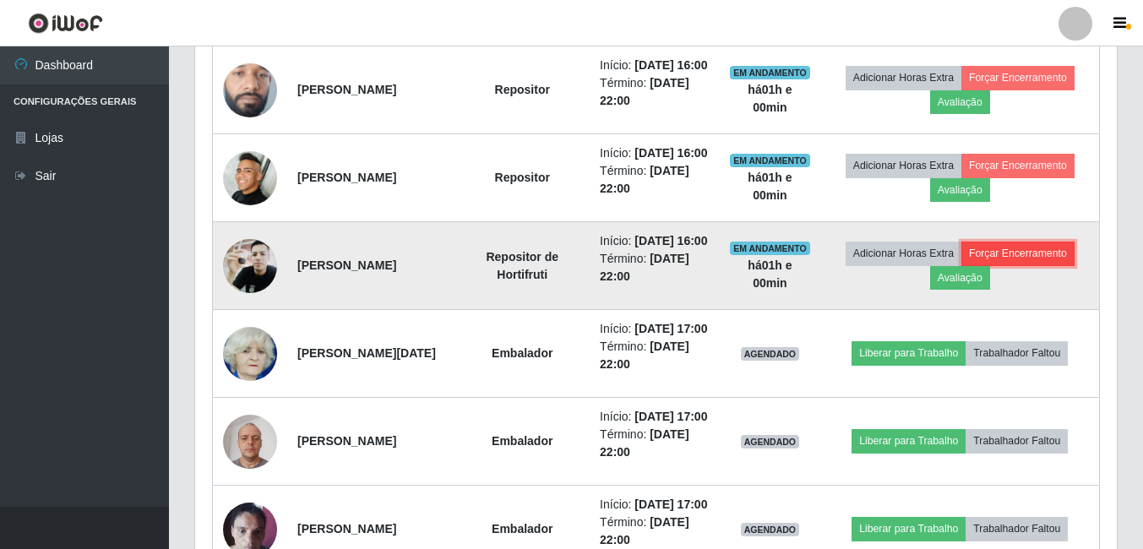
click at [993, 265] on button "Forçar Encerramento" at bounding box center [1017, 254] width 113 height 24
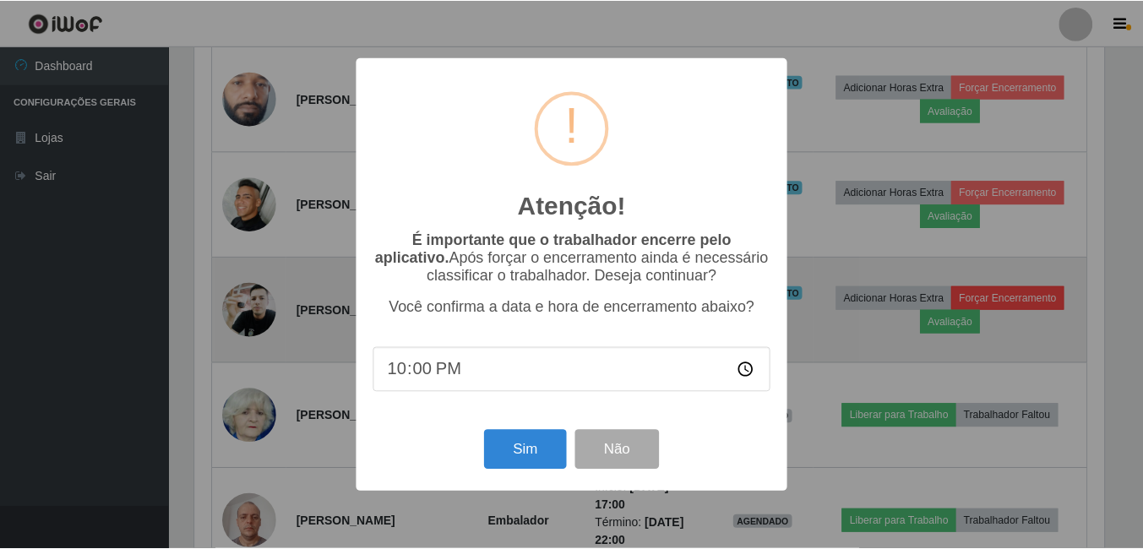
scroll to position [351, 913]
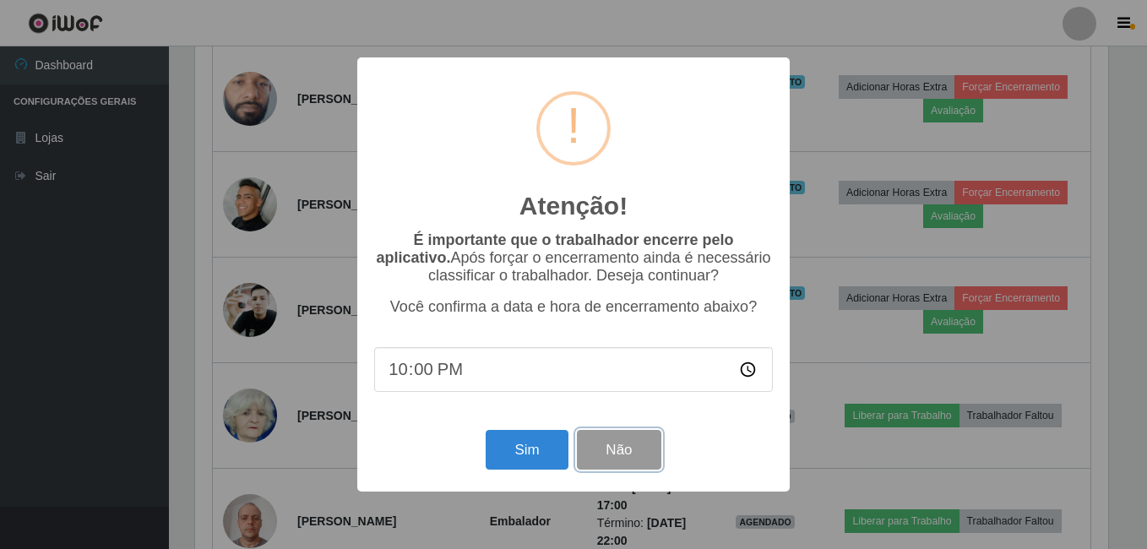
click at [596, 463] on button "Não" at bounding box center [619, 450] width 84 height 40
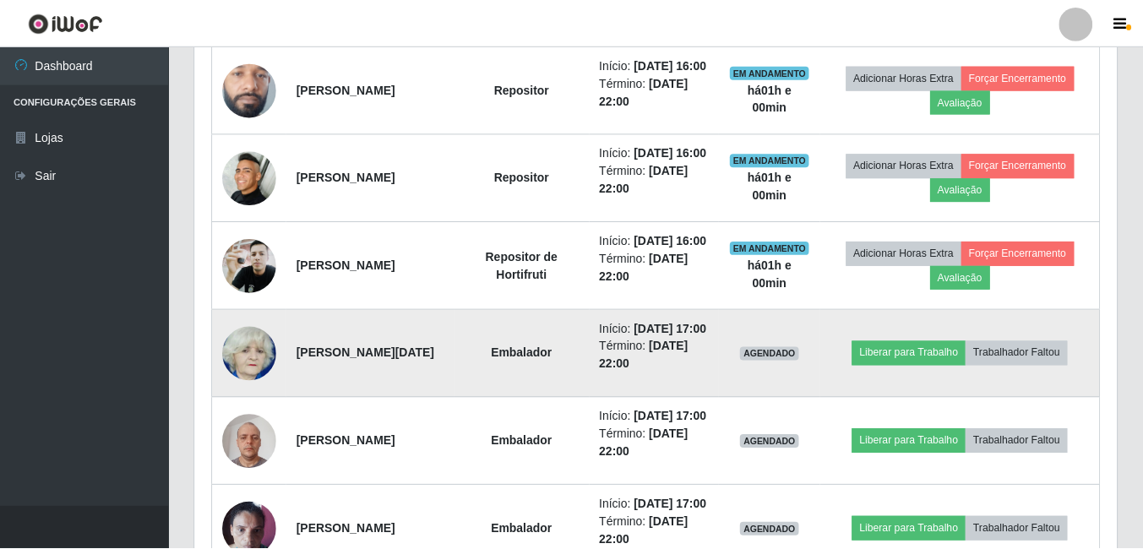
scroll to position [351, 922]
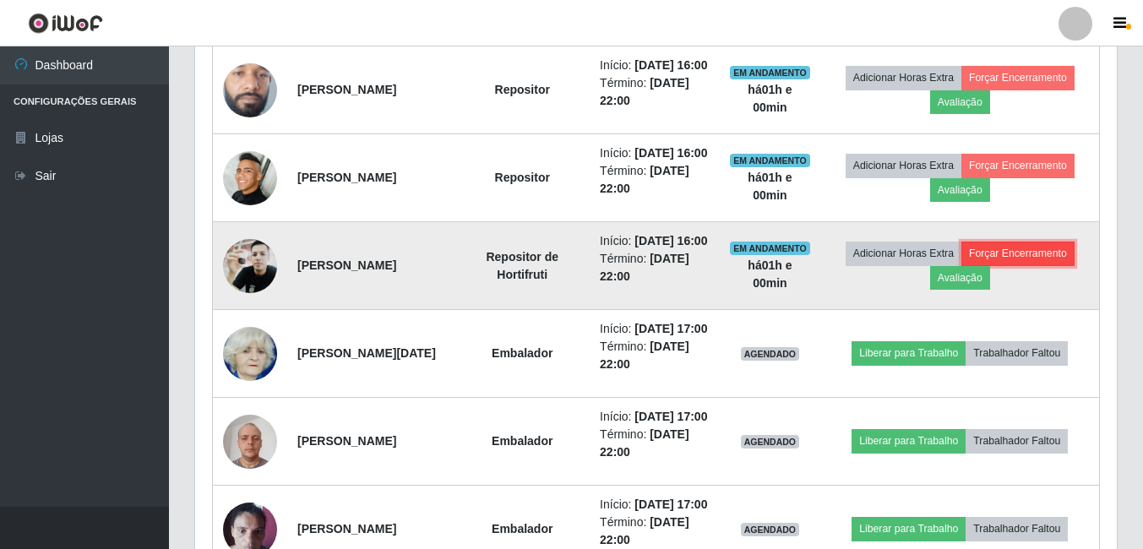
click at [1026, 265] on button "Forçar Encerramento" at bounding box center [1017, 254] width 113 height 24
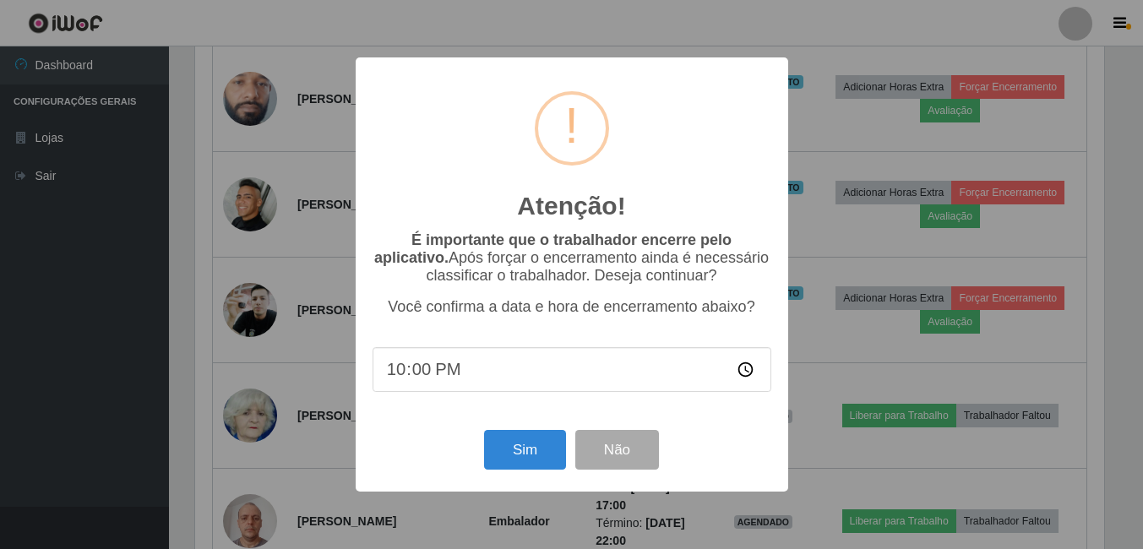
scroll to position [351, 913]
type input "16:05"
click at [538, 453] on button "Sim" at bounding box center [527, 450] width 82 height 40
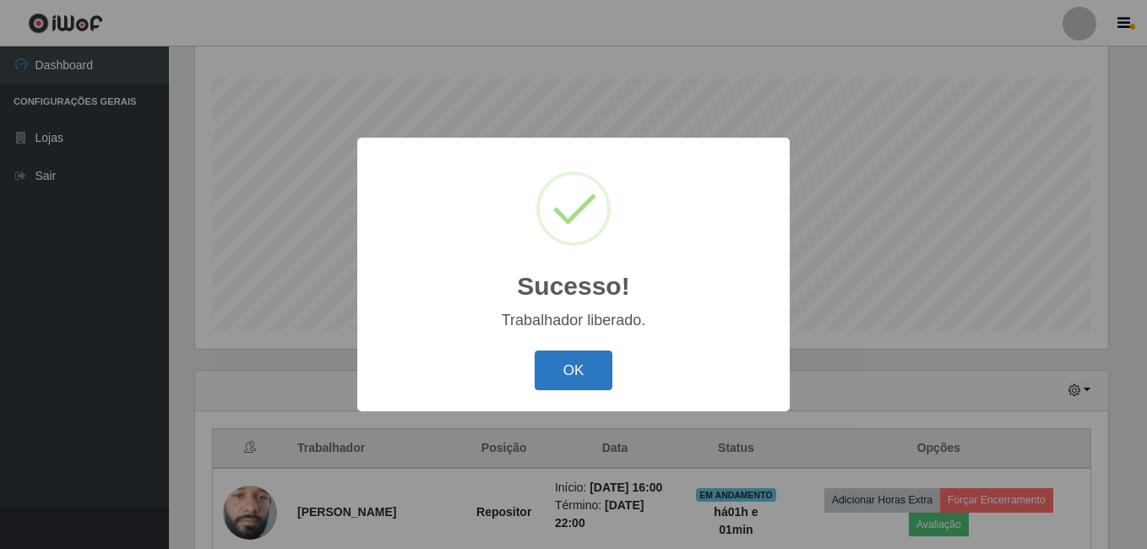
click at [579, 378] on button "OK" at bounding box center [574, 371] width 79 height 40
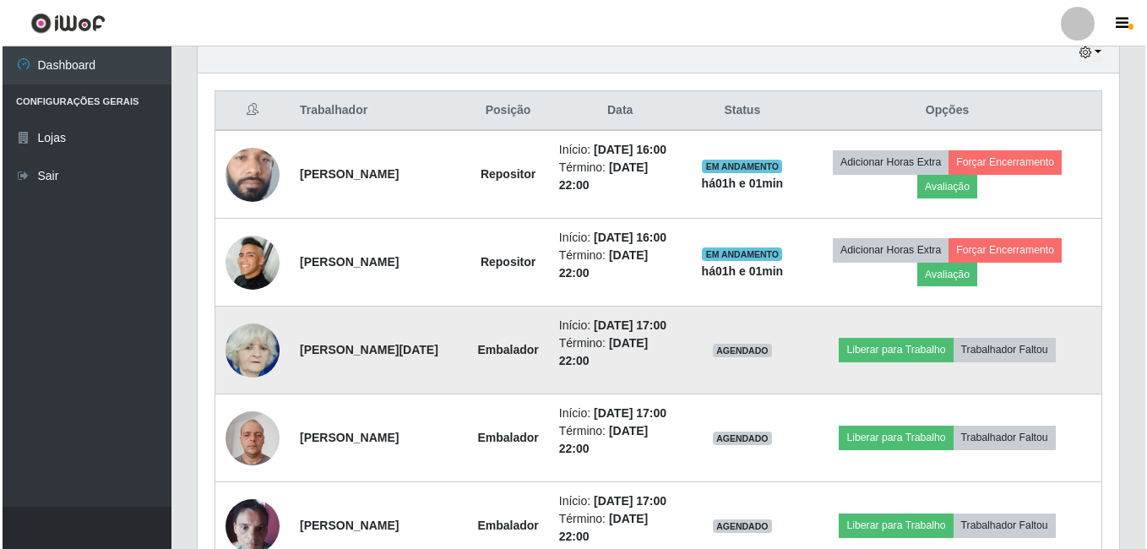
scroll to position [694, 0]
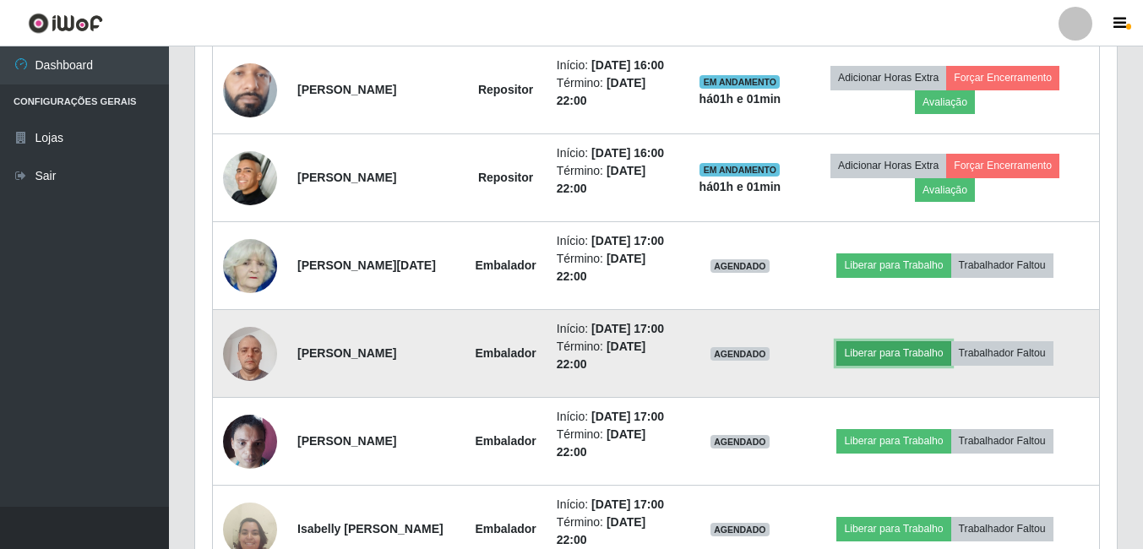
click at [915, 365] on button "Liberar para Trabalho" at bounding box center [893, 353] width 114 height 24
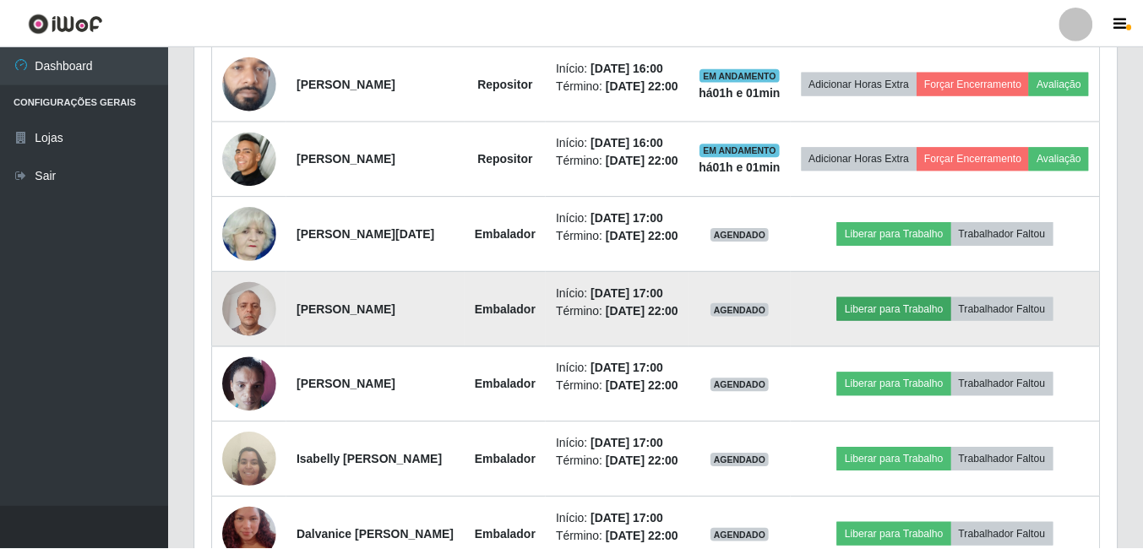
scroll to position [351, 913]
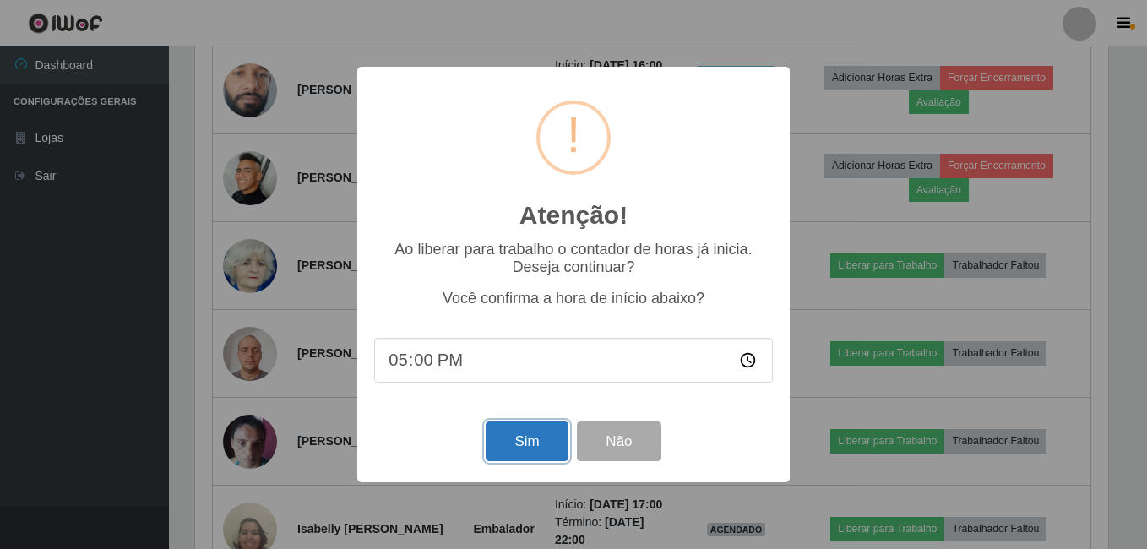
click at [511, 440] on button "Sim" at bounding box center [527, 442] width 82 height 40
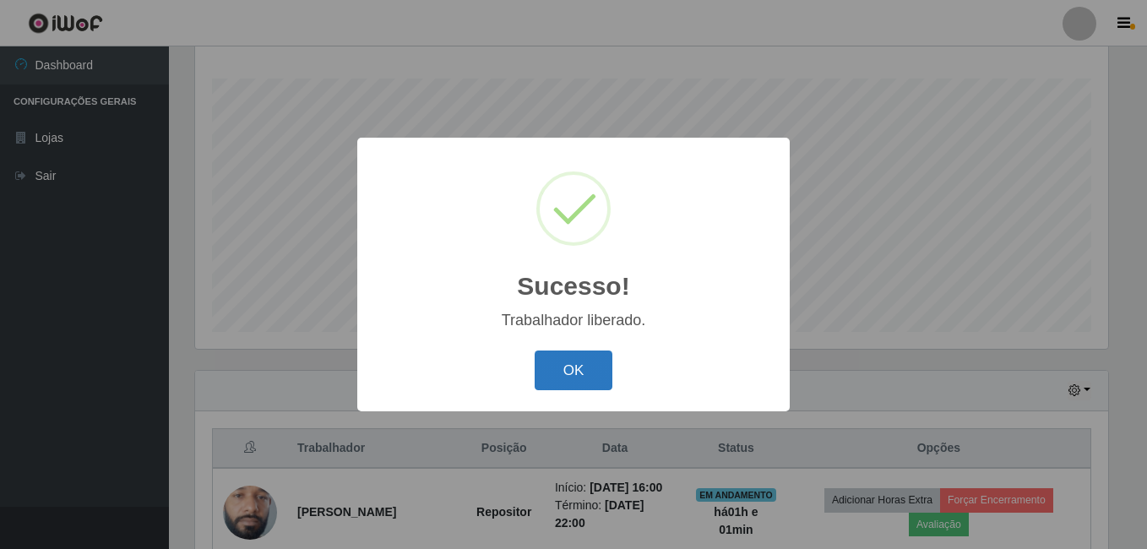
click at [601, 377] on button "OK" at bounding box center [574, 371] width 79 height 40
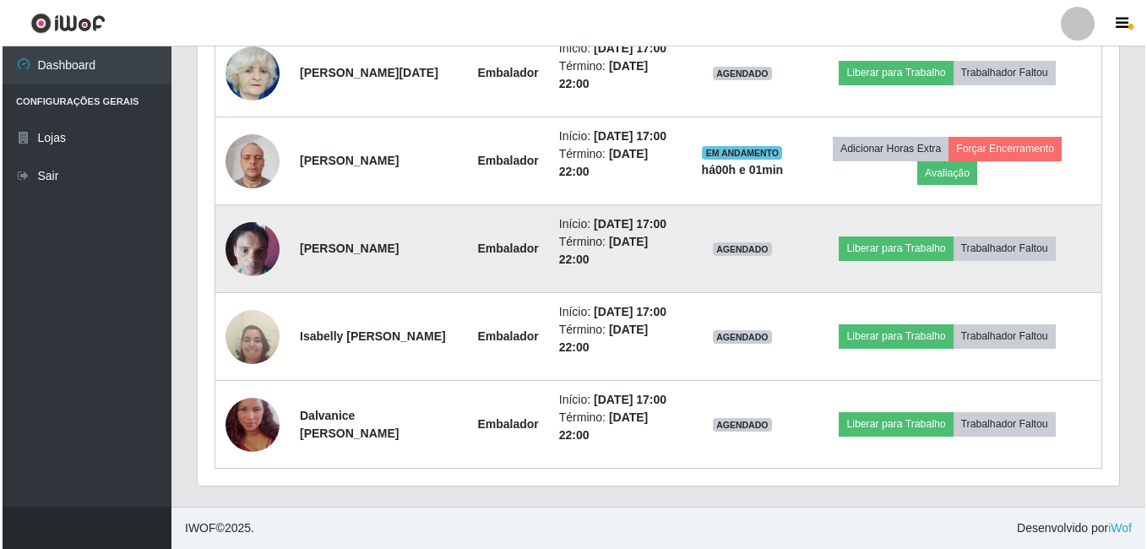
scroll to position [948, 0]
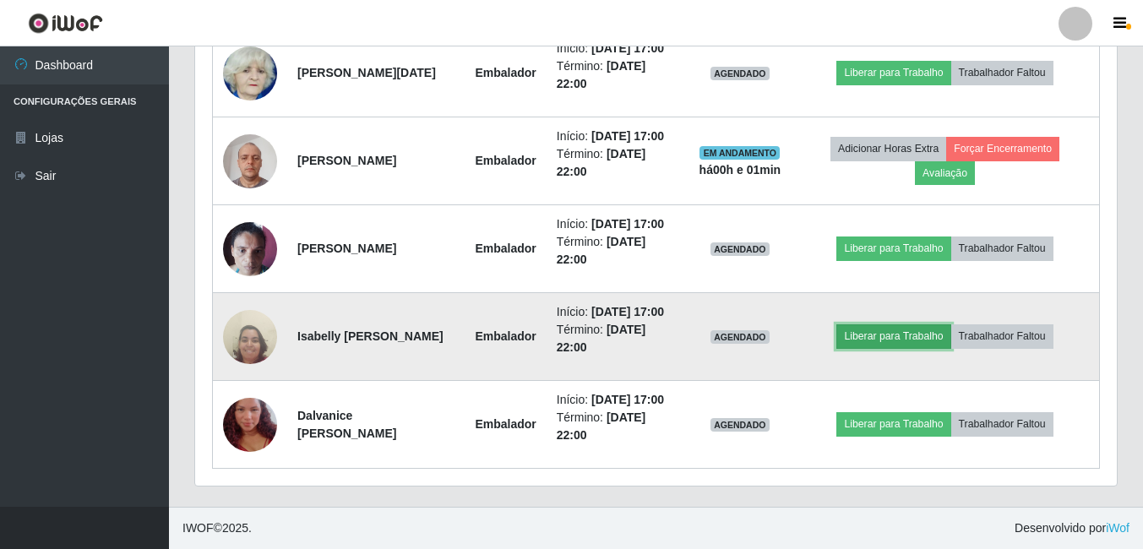
click at [912, 348] on button "Liberar para Trabalho" at bounding box center [893, 336] width 114 height 24
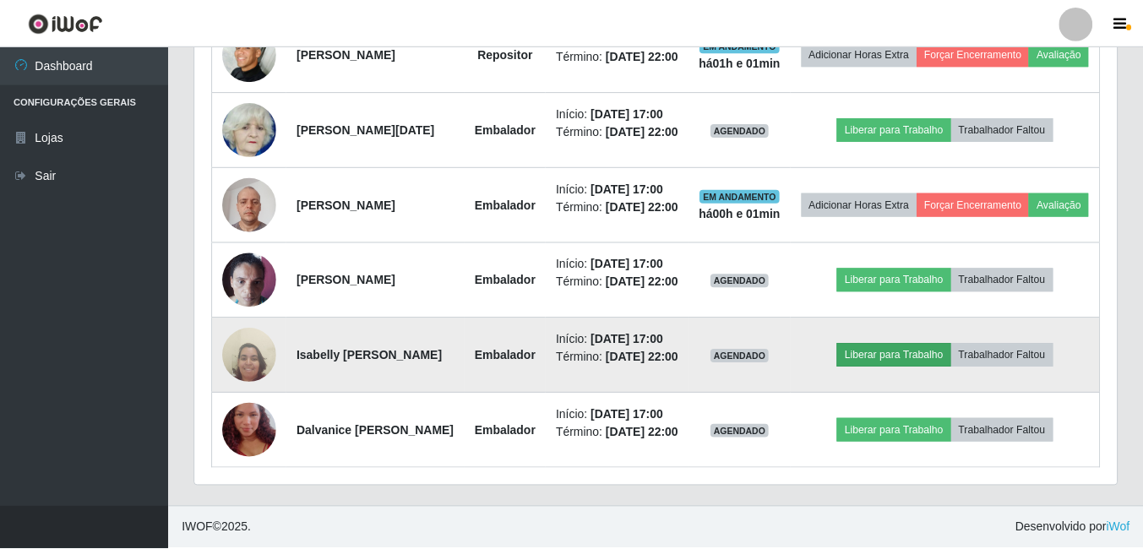
scroll to position [351, 913]
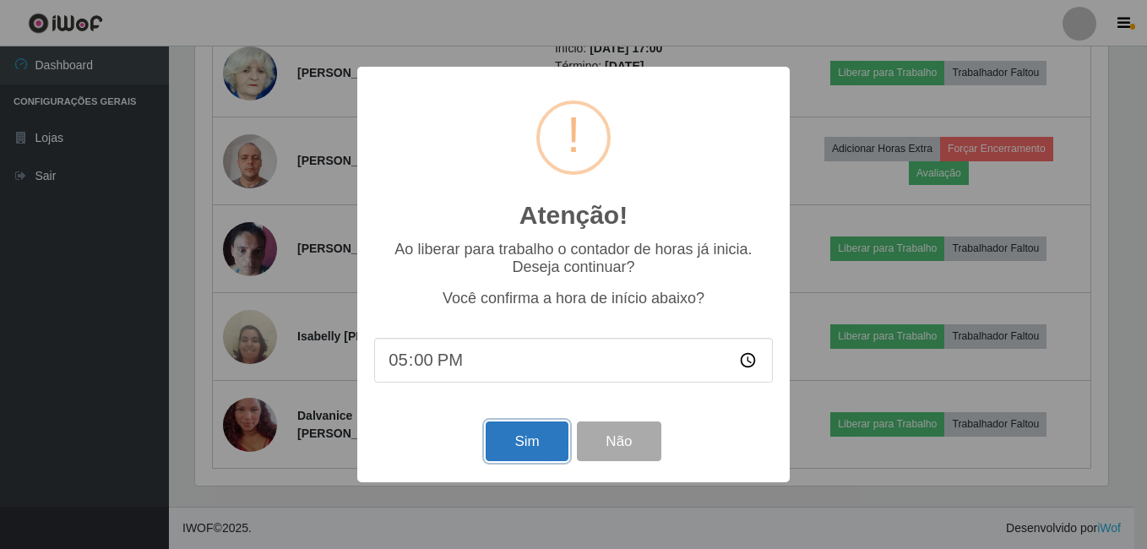
click at [514, 438] on button "Sim" at bounding box center [527, 442] width 82 height 40
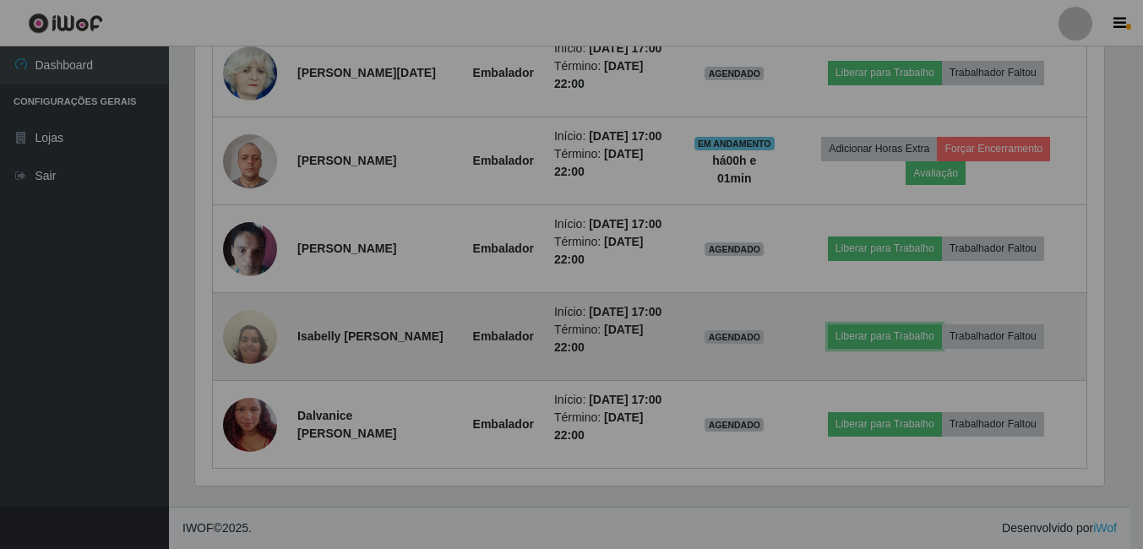
scroll to position [0, 0]
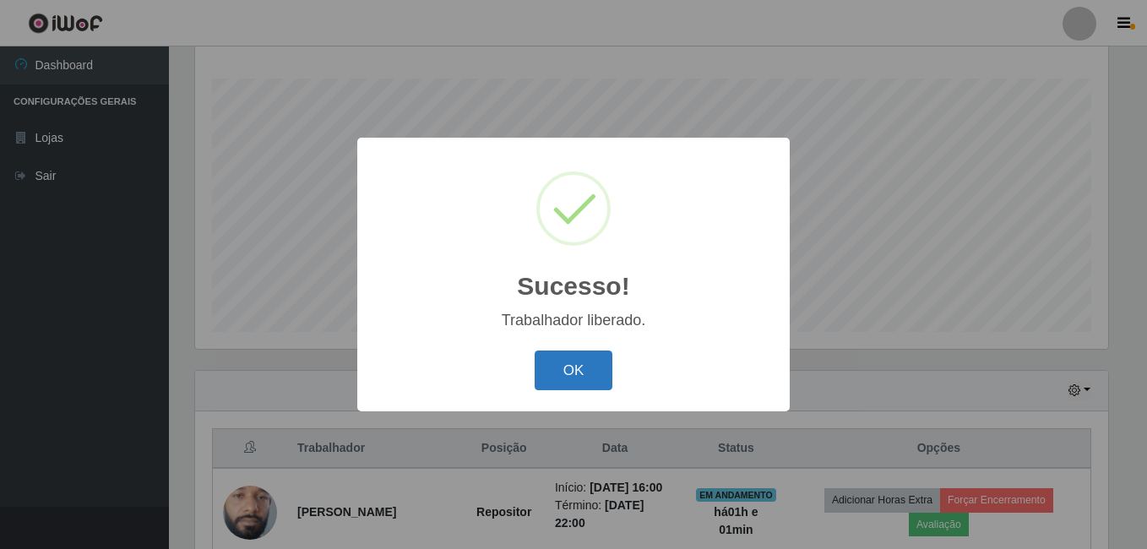
click at [551, 369] on button "OK" at bounding box center [574, 371] width 79 height 40
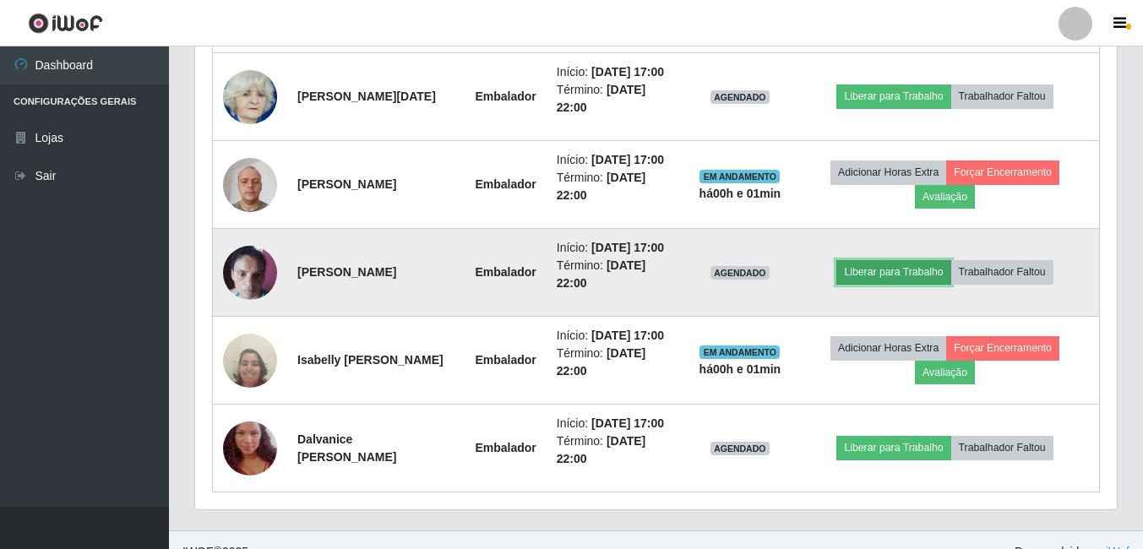
click at [927, 284] on button "Liberar para Trabalho" at bounding box center [893, 272] width 114 height 24
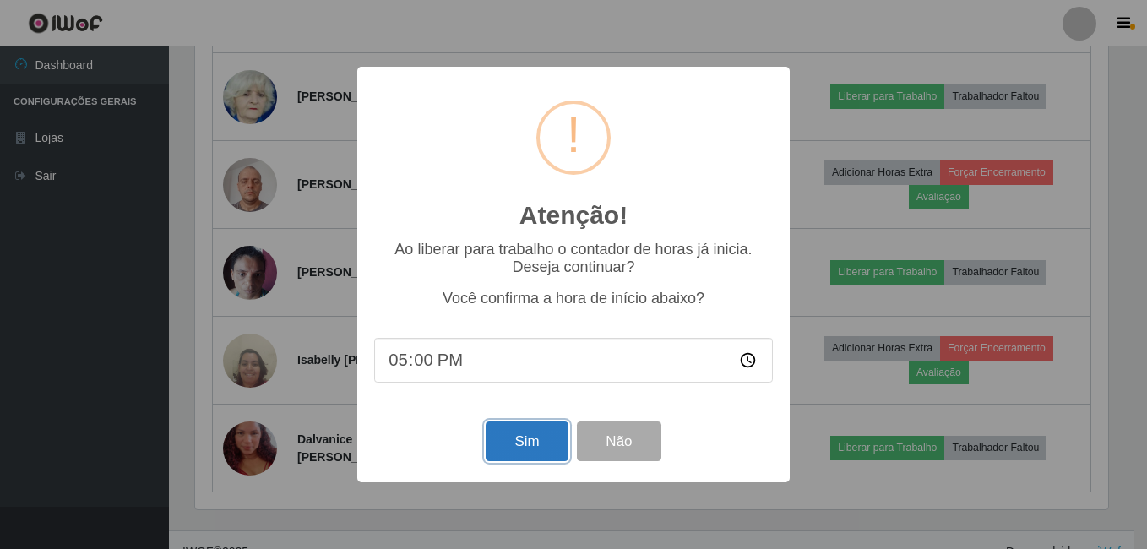
click at [530, 436] on button "Sim" at bounding box center [527, 442] width 82 height 40
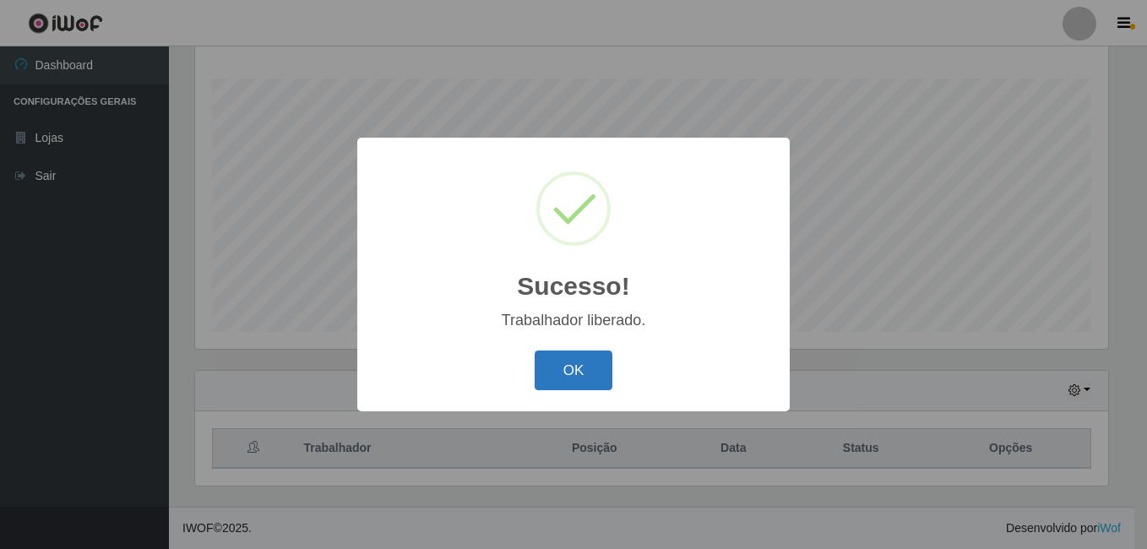
click at [577, 362] on button "OK" at bounding box center [574, 371] width 79 height 40
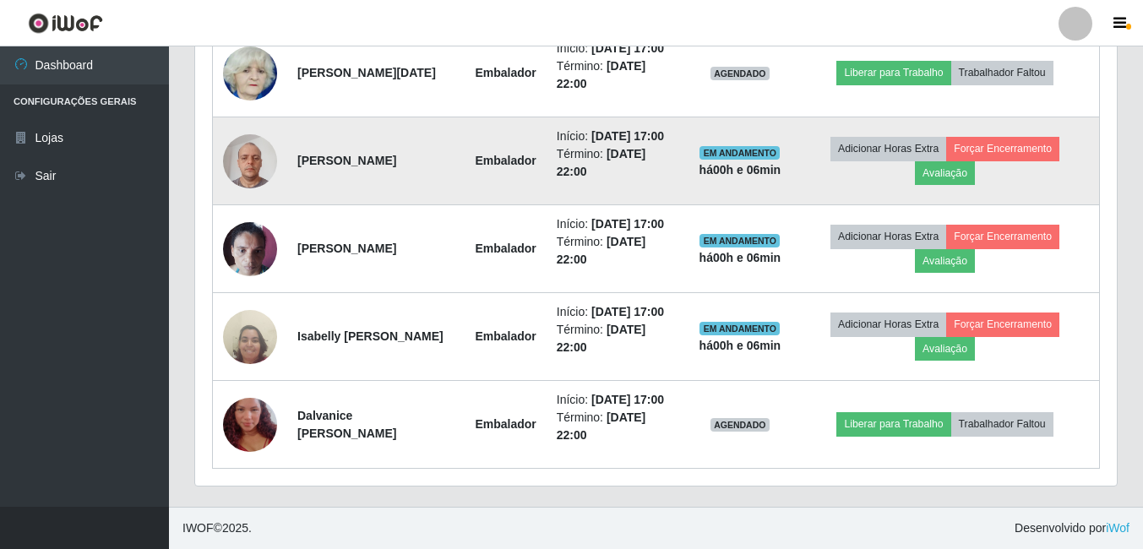
scroll to position [1011, 0]
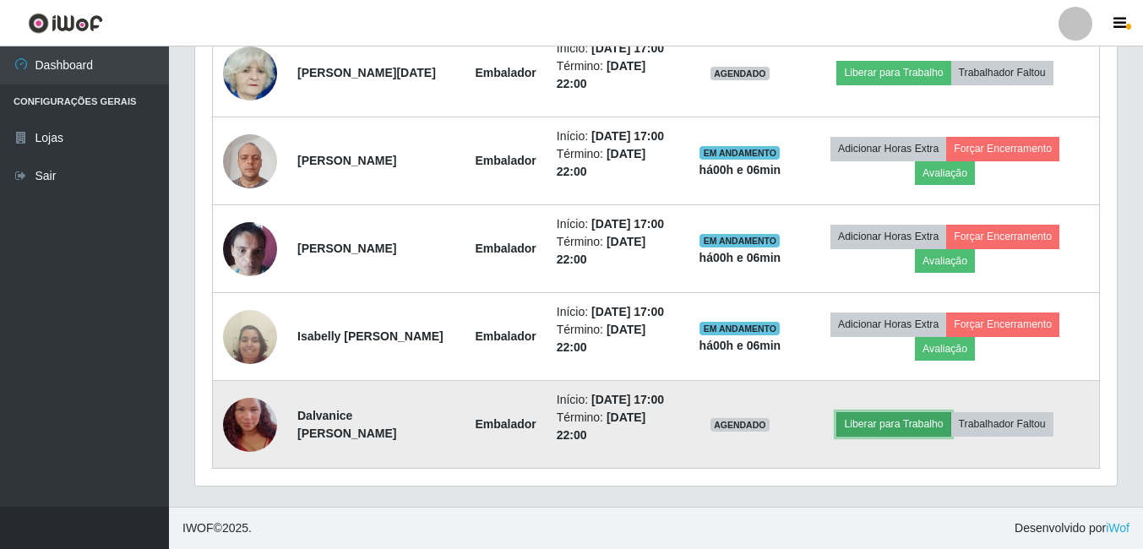
click at [879, 416] on button "Liberar para Trabalho" at bounding box center [893, 424] width 114 height 24
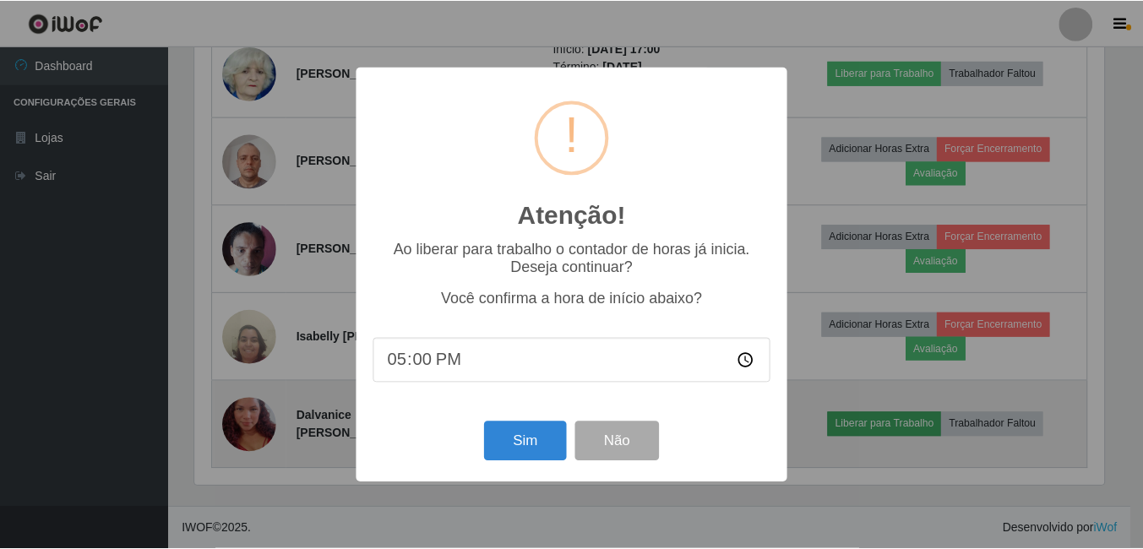
scroll to position [351, 913]
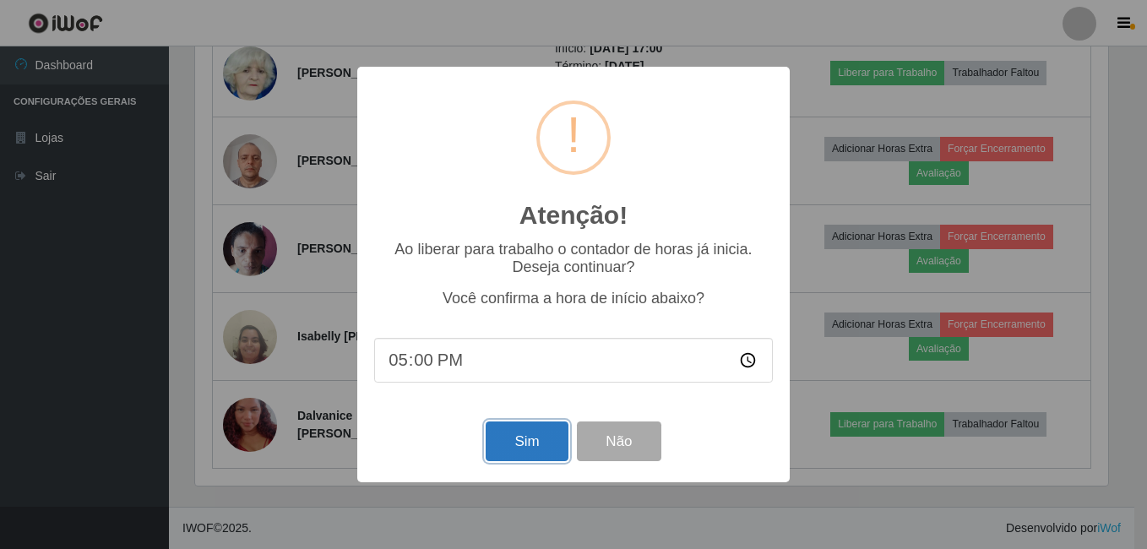
click at [534, 444] on button "Sim" at bounding box center [527, 442] width 82 height 40
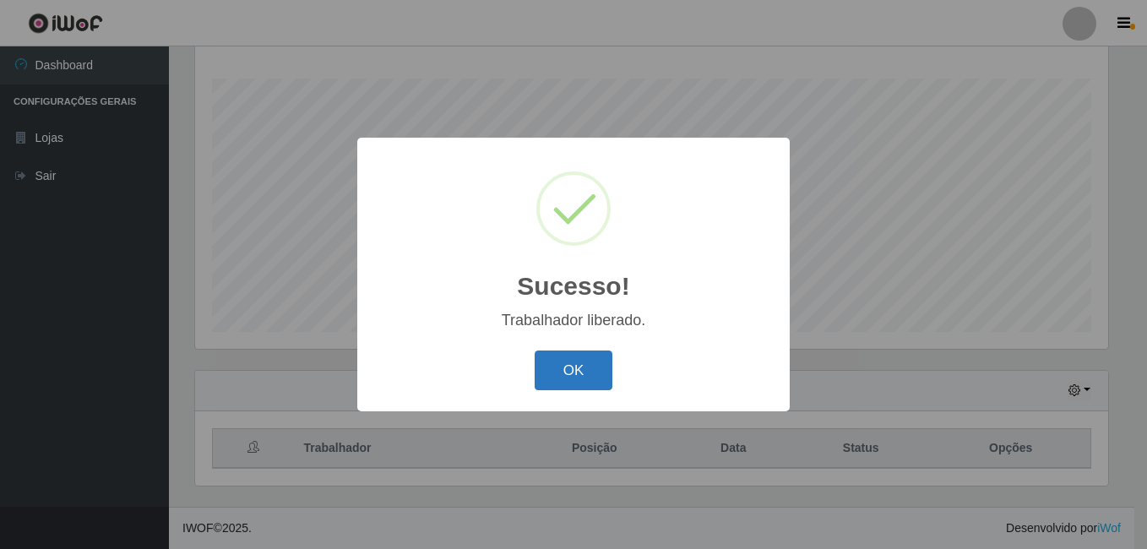
click at [583, 377] on button "OK" at bounding box center [574, 371] width 79 height 40
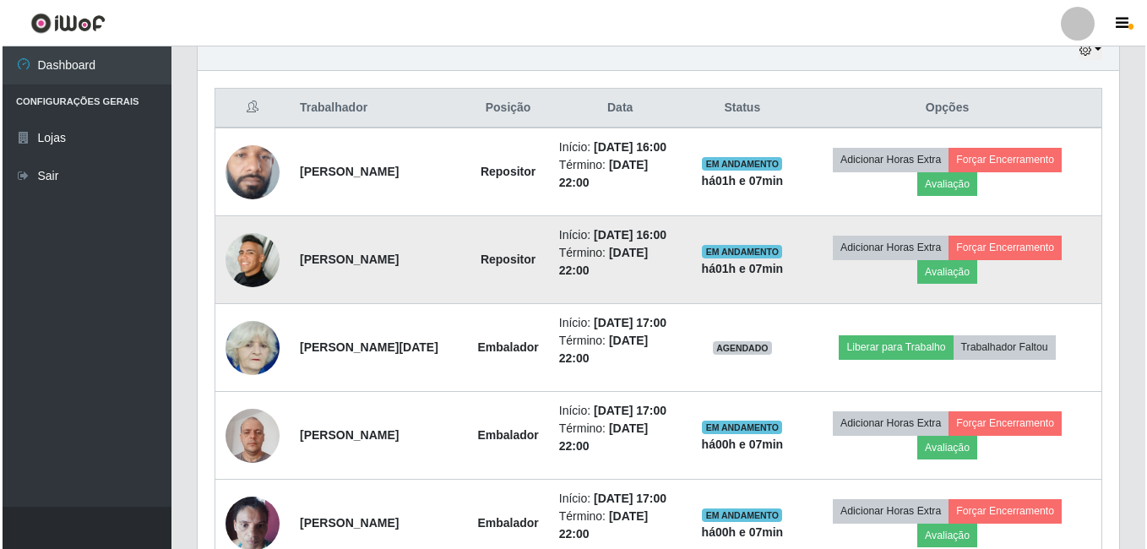
scroll to position [694, 0]
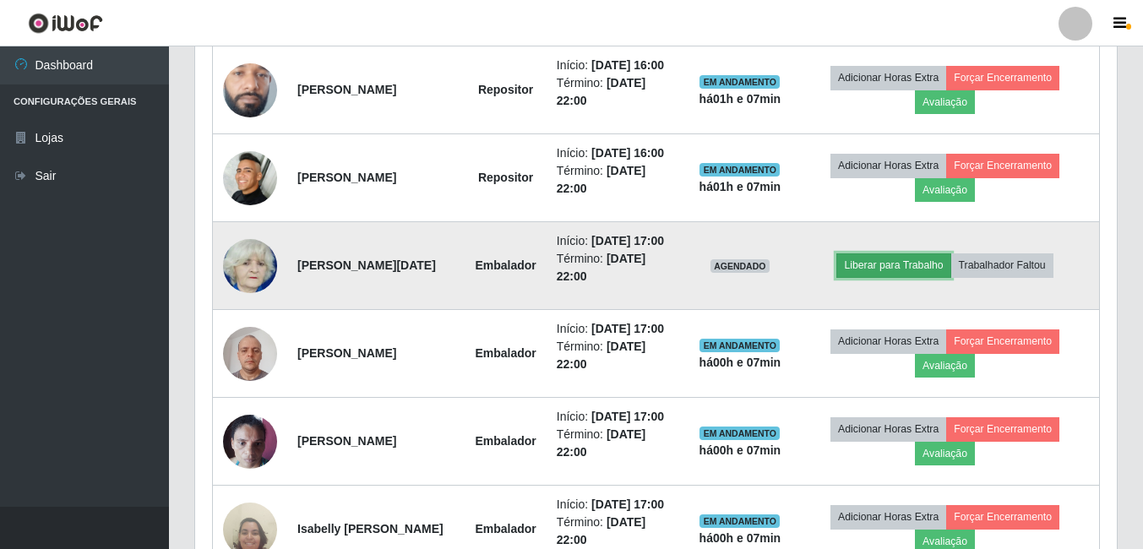
click at [904, 277] on button "Liberar para Trabalho" at bounding box center [893, 265] width 114 height 24
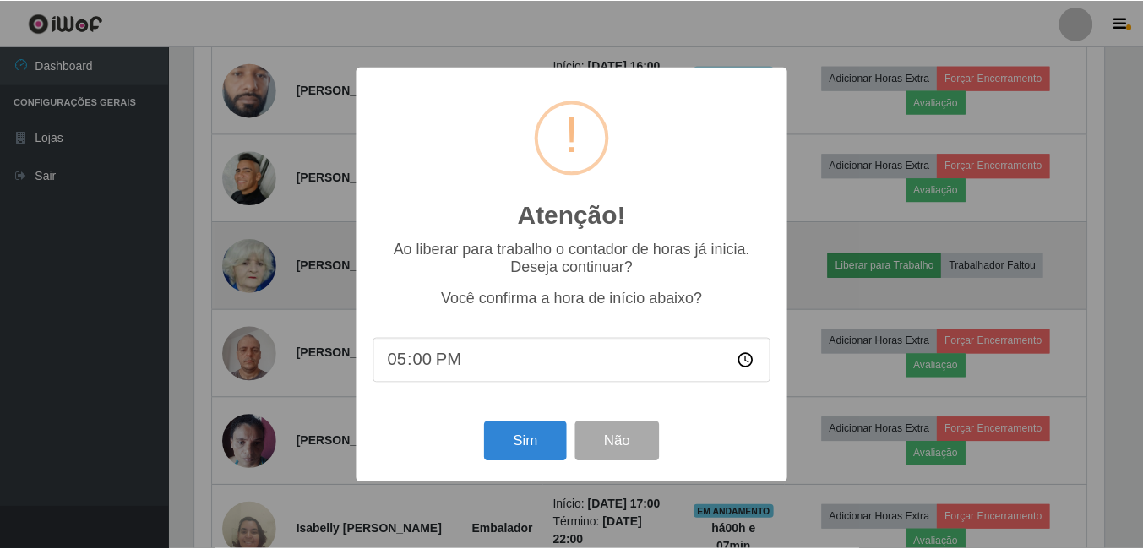
scroll to position [351, 913]
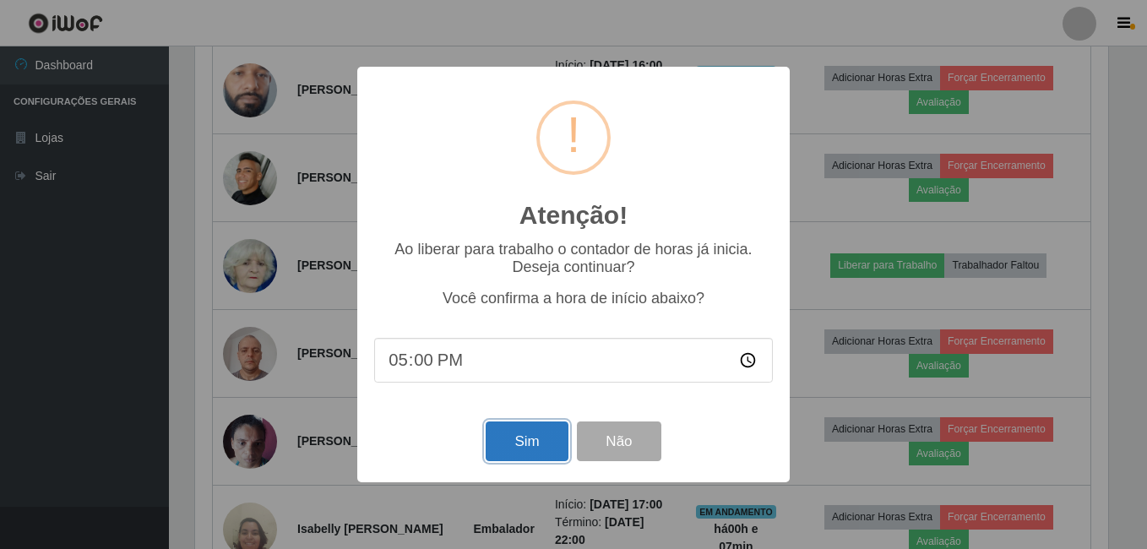
click at [527, 445] on button "Sim" at bounding box center [527, 442] width 82 height 40
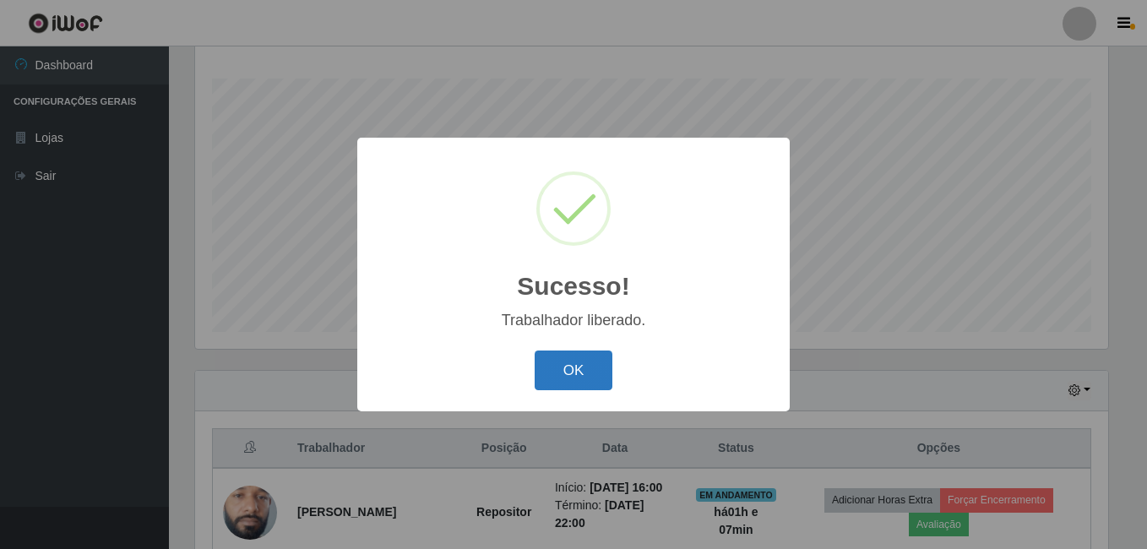
click at [577, 378] on button "OK" at bounding box center [574, 371] width 79 height 40
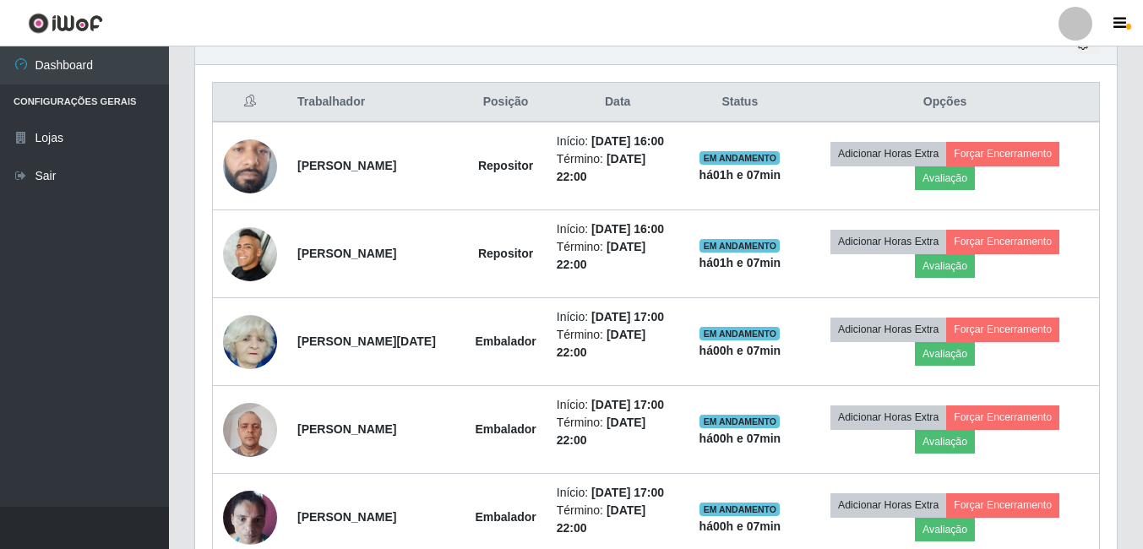
scroll to position [589, 0]
